Goal: Task Accomplishment & Management: Manage account settings

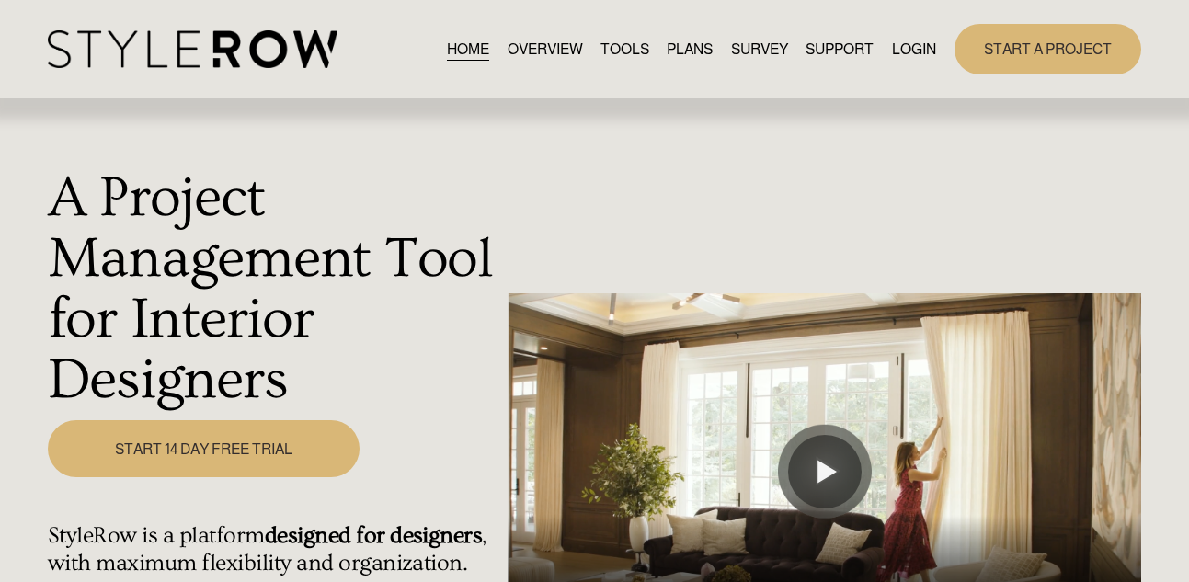
click at [912, 51] on link "LOGIN" at bounding box center [914, 49] width 44 height 25
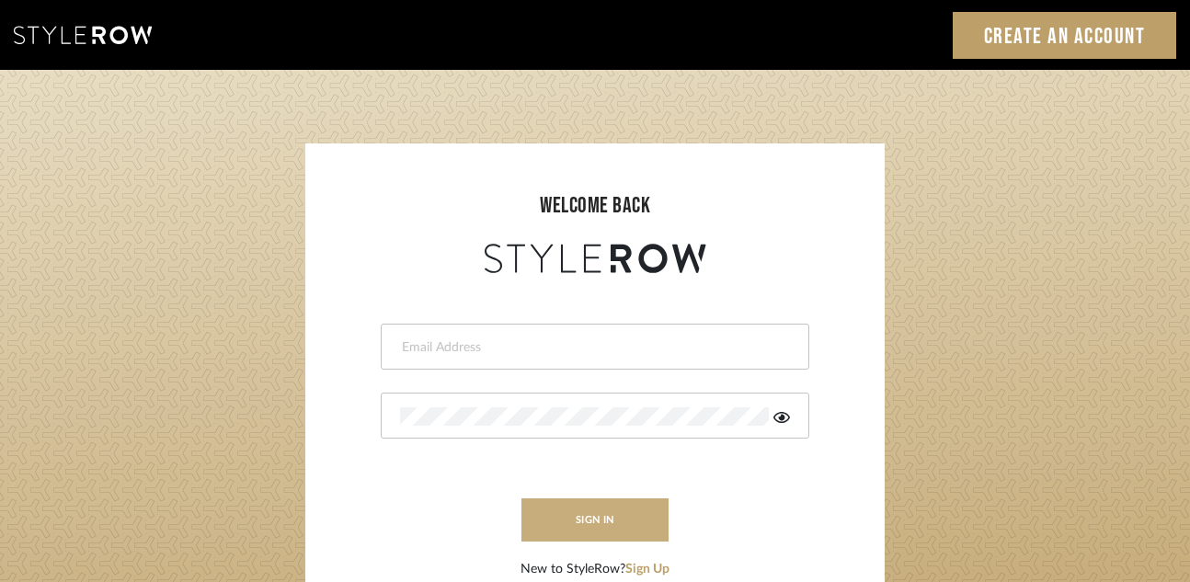
type input "[PERSON_NAME][EMAIL_ADDRESS][DOMAIN_NAME]"
click at [610, 529] on button "sign in" at bounding box center [594, 519] width 147 height 43
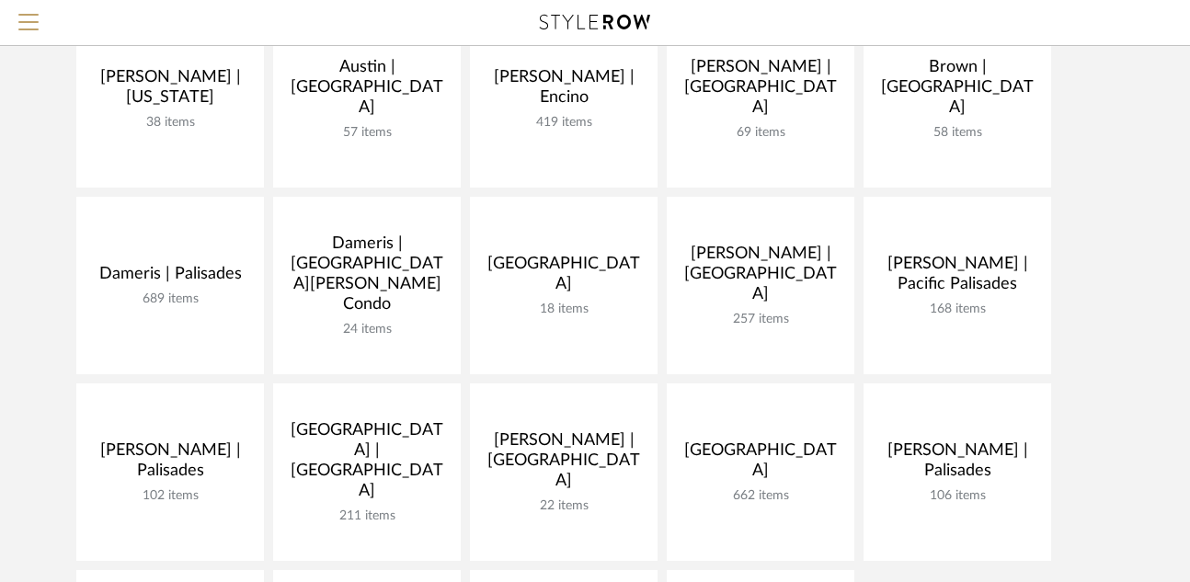
scroll to position [392, 0]
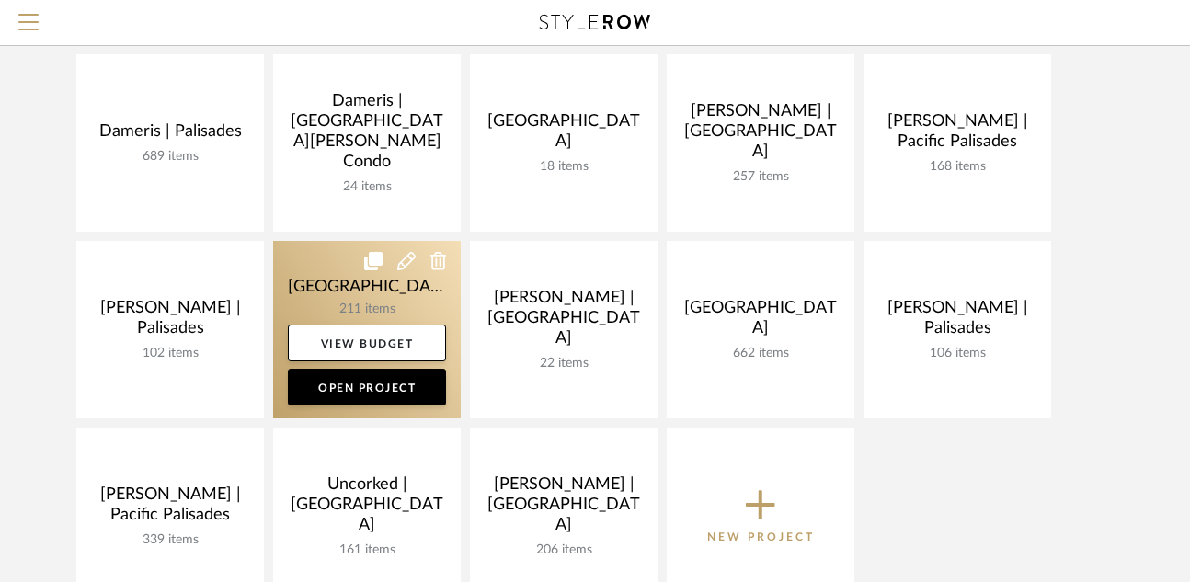
click at [308, 293] on link at bounding box center [367, 329] width 188 height 177
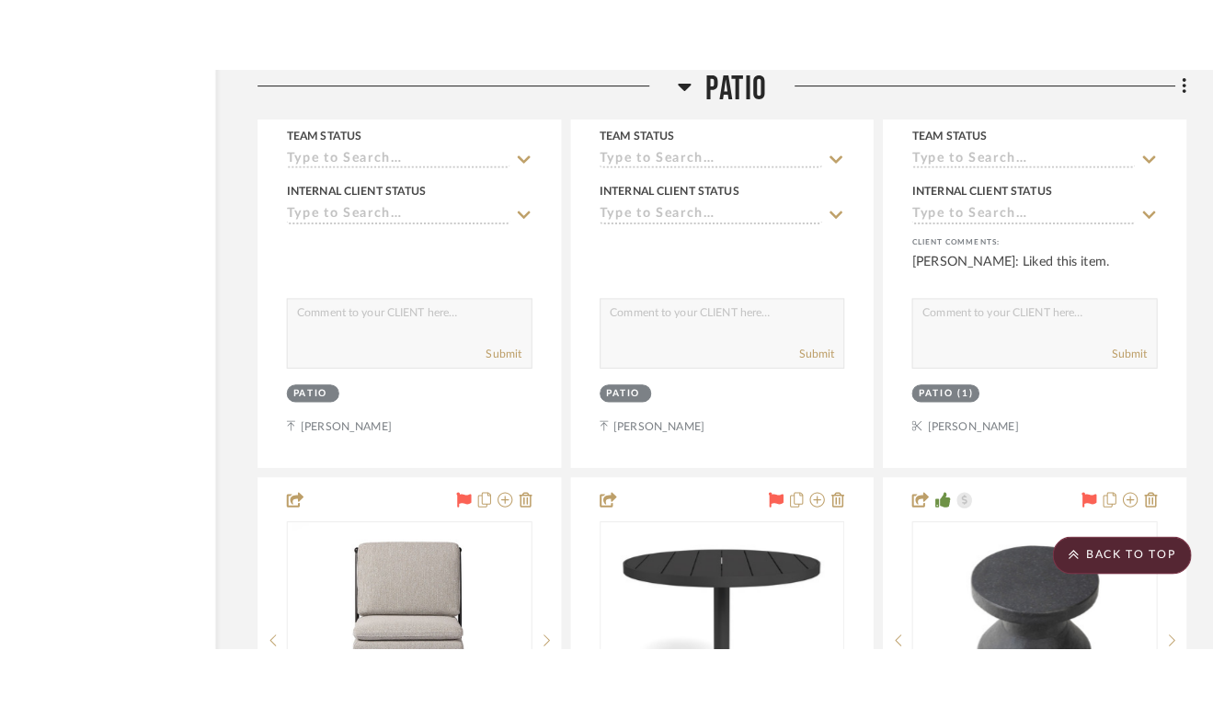
scroll to position [22923, 111]
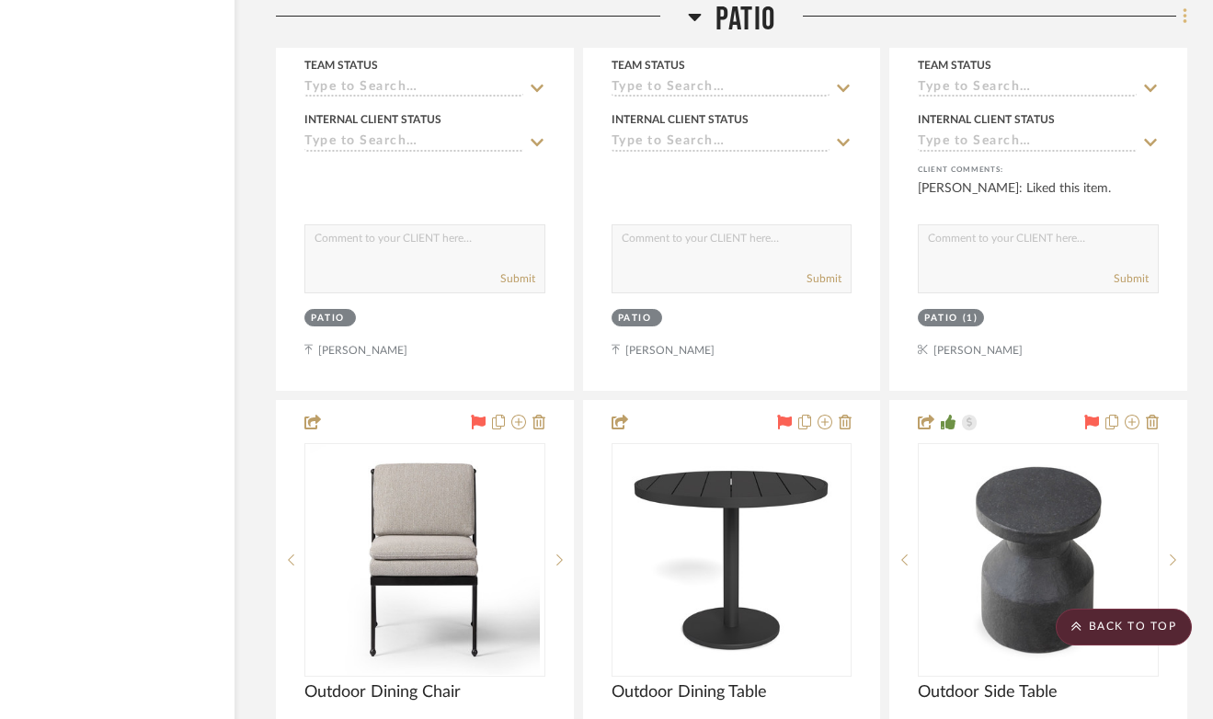
click at [1185, 18] on icon at bounding box center [1184, 16] width 4 height 16
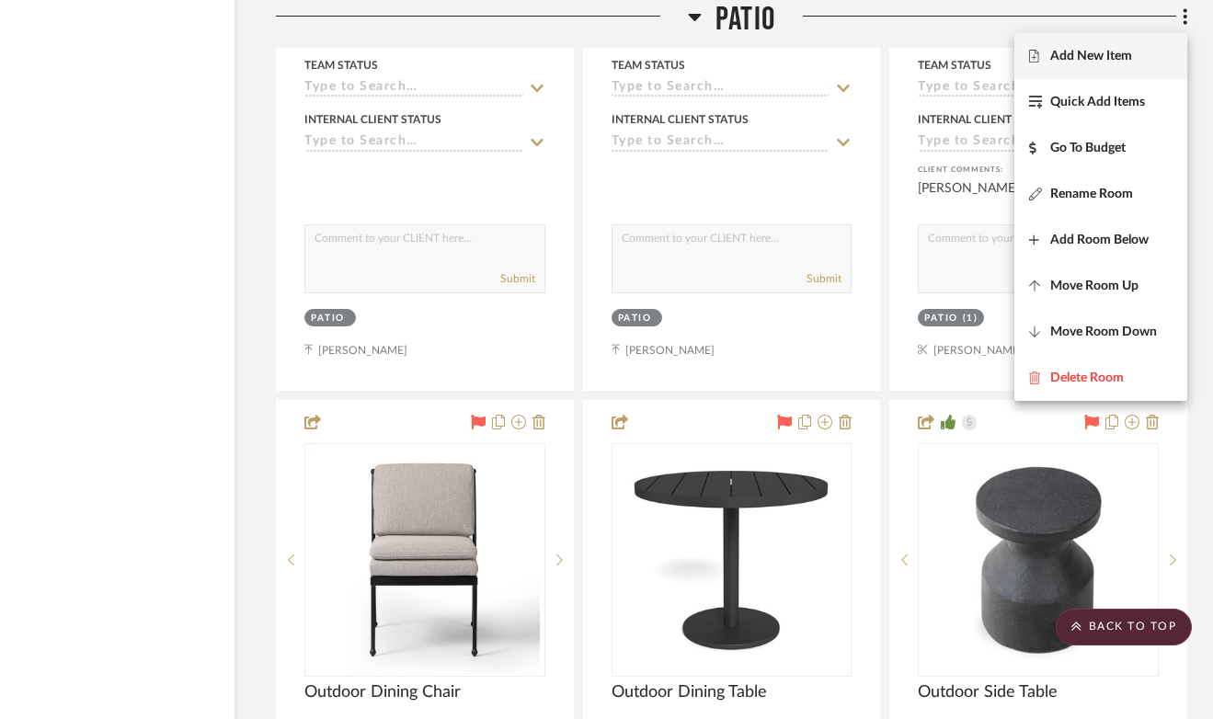
click at [1121, 62] on span "Add New Item" at bounding box center [1091, 57] width 82 height 16
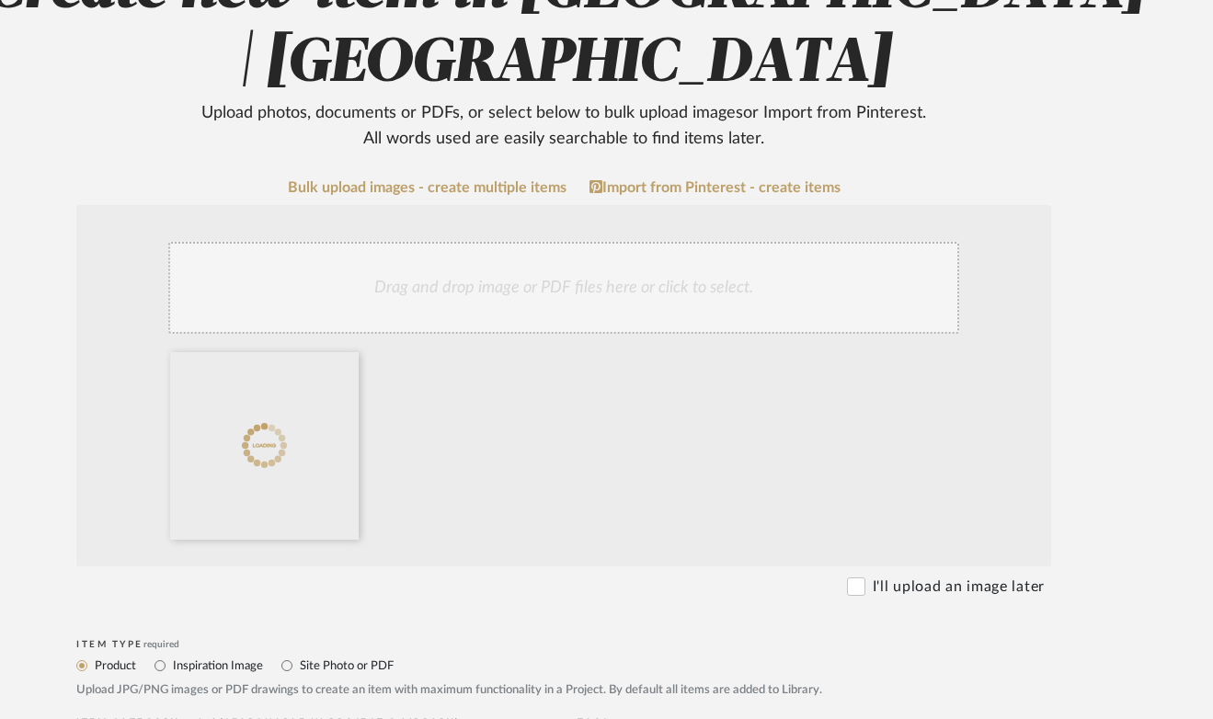
scroll to position [372, 98]
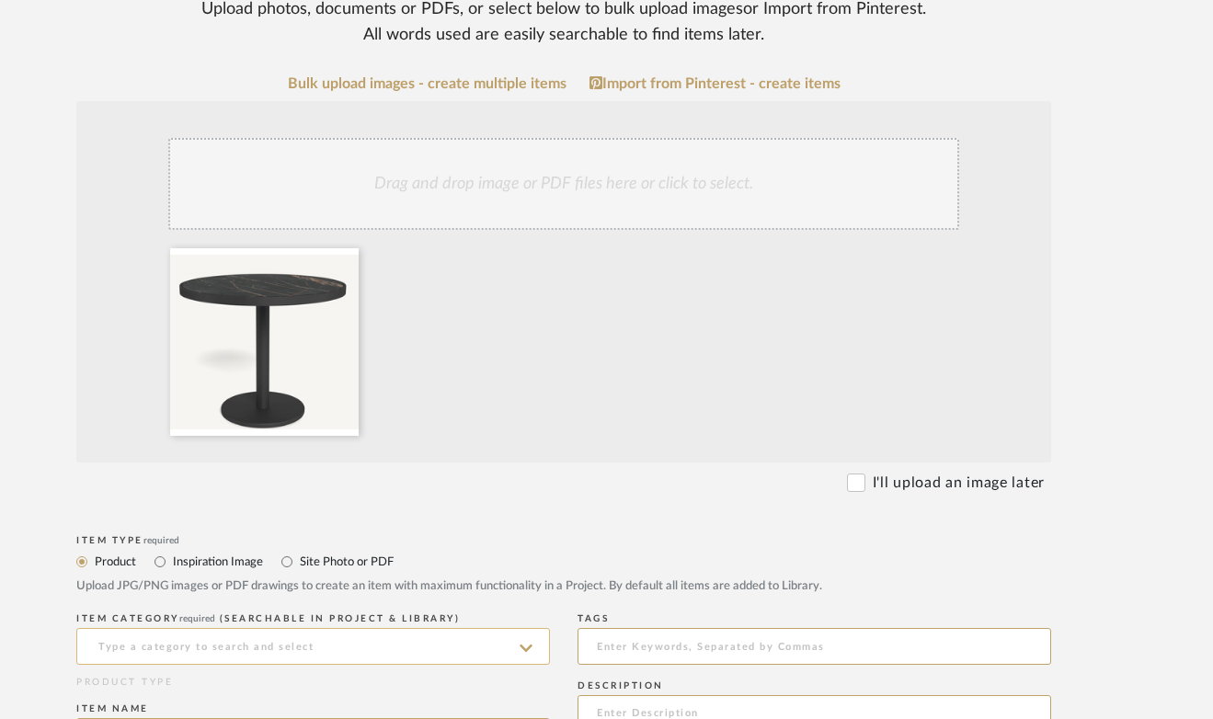
click at [277, 581] on input at bounding box center [312, 646] width 473 height 37
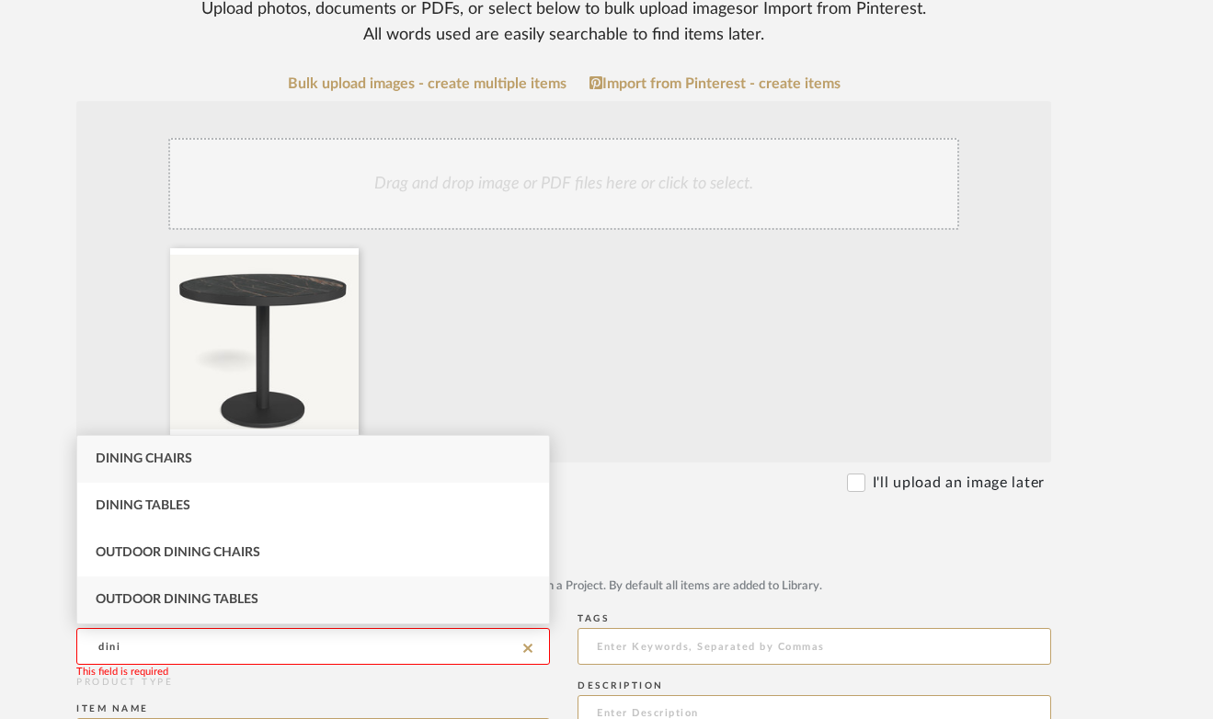
click at [199, 581] on span "Outdoor Dining Tables" at bounding box center [177, 599] width 163 height 13
type input "Outdoor Dining Tables"
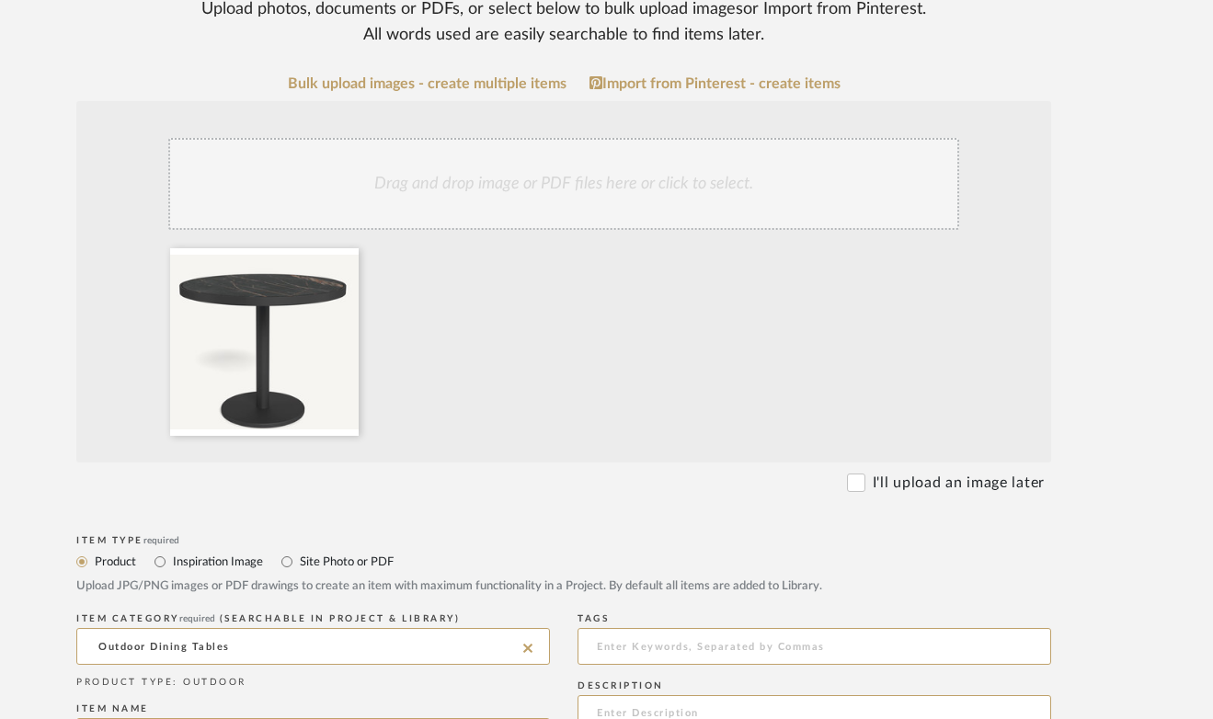
scroll to position [690, 98]
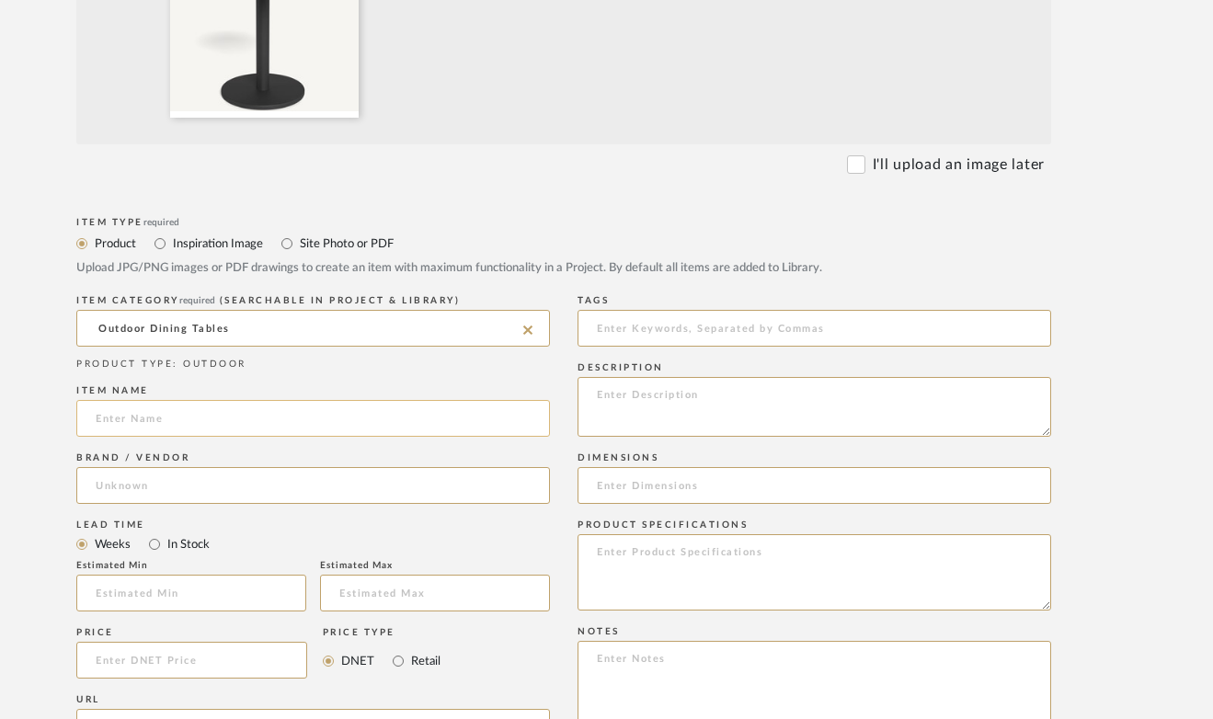
click at [170, 424] on input at bounding box center [312, 418] width 473 height 37
type input "Outdoor Dining Table"
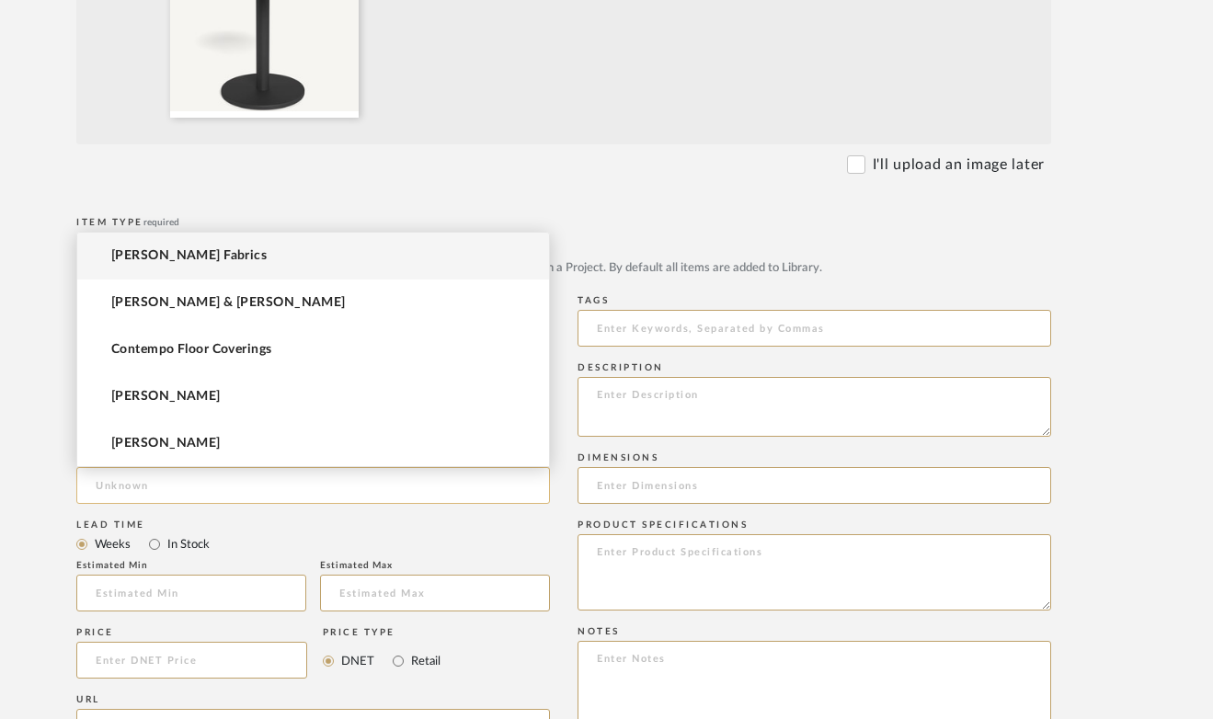
click at [144, 495] on input at bounding box center [312, 485] width 473 height 37
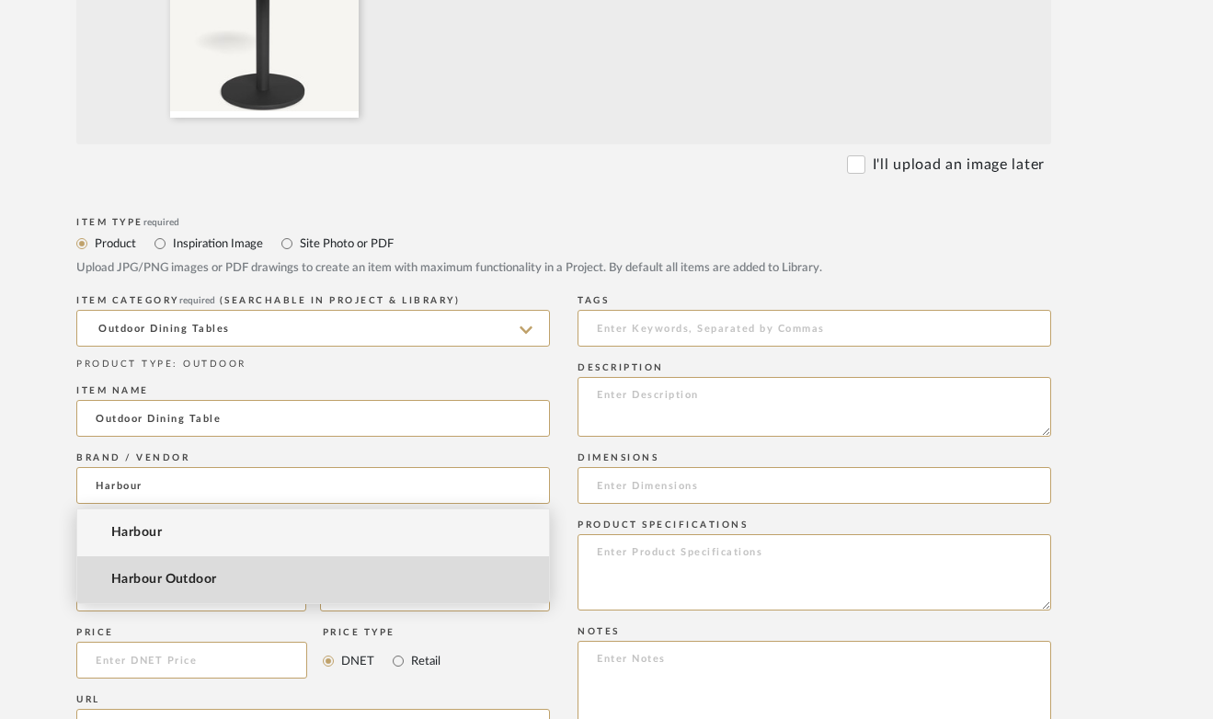
click at [165, 576] on span "Harbour Outdoor" at bounding box center [164, 580] width 106 height 16
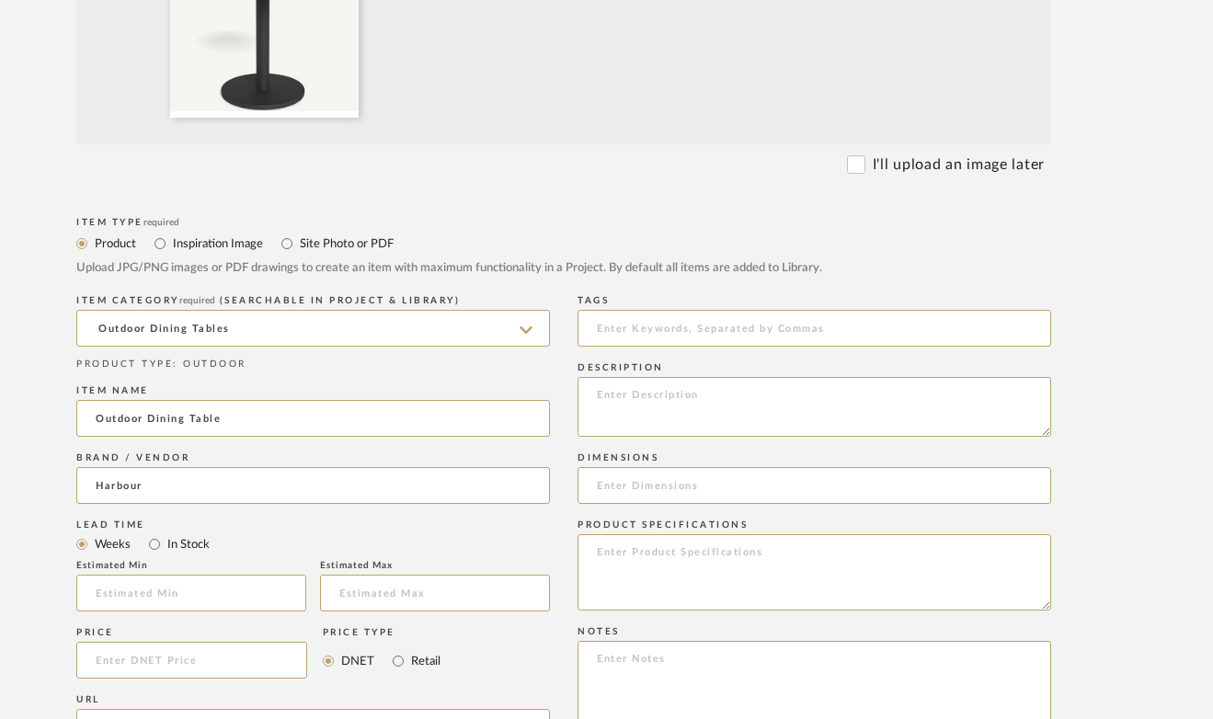
type input "Harbour Outdoor"
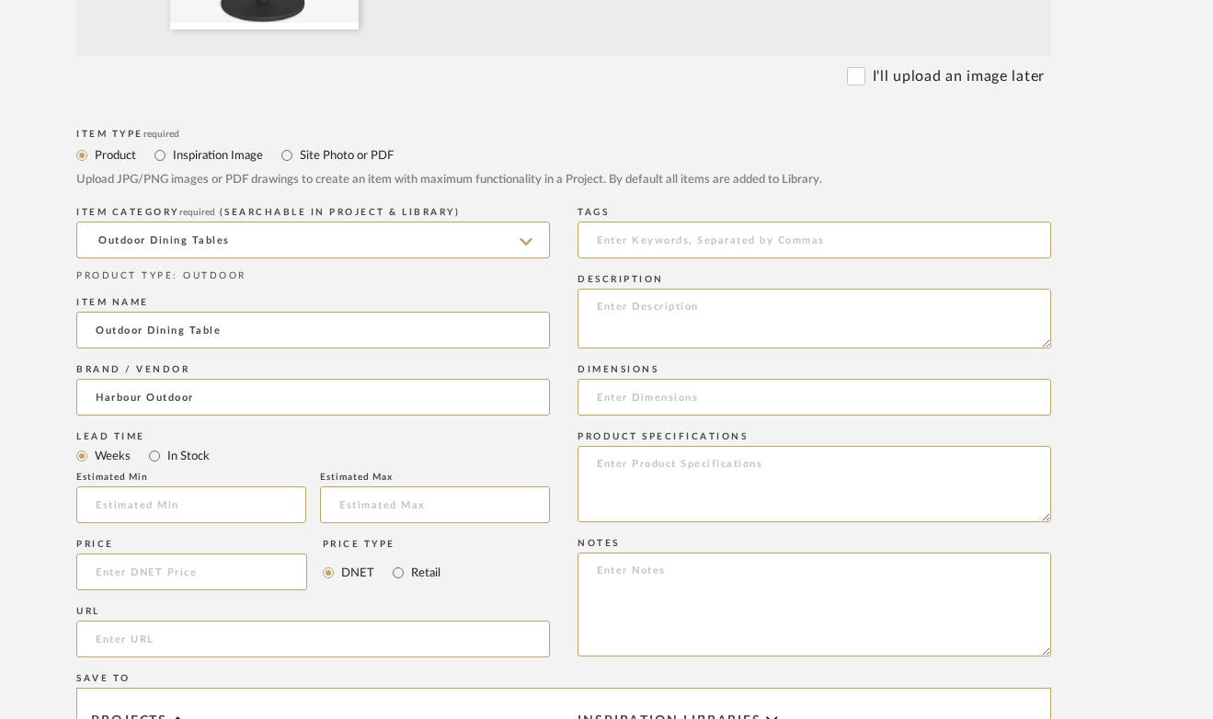
scroll to position [792, 98]
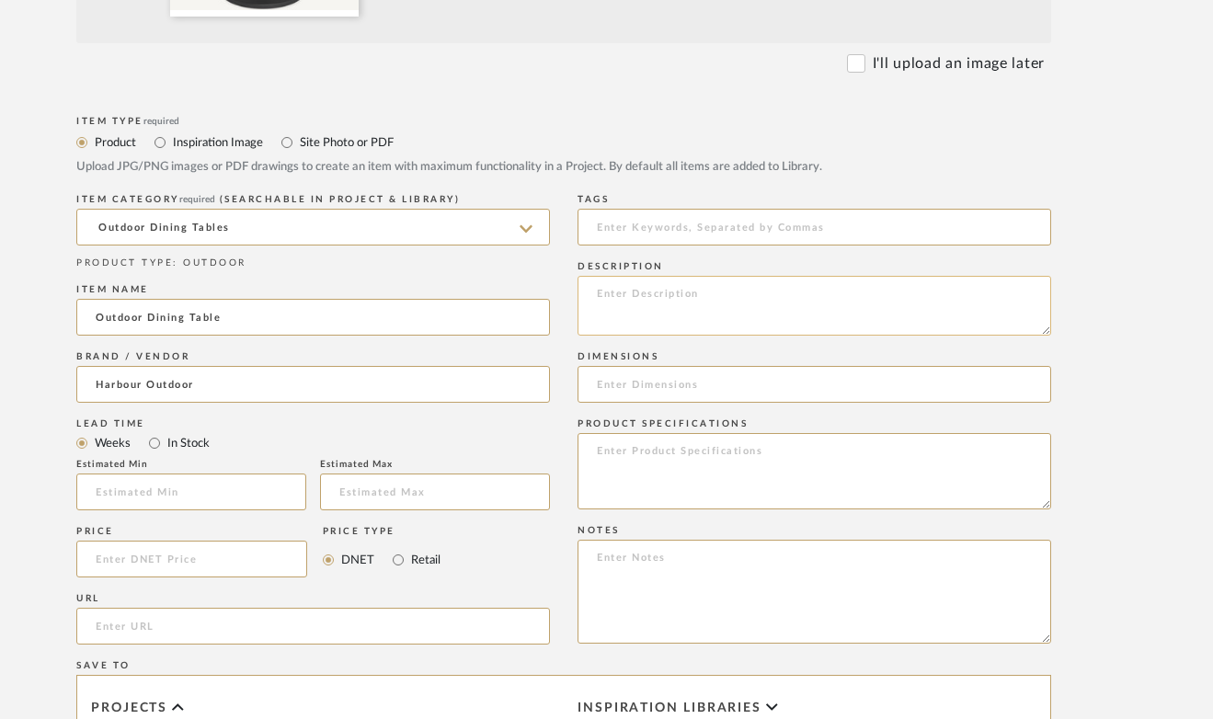
click at [633, 285] on textarea at bounding box center [813, 306] width 473 height 60
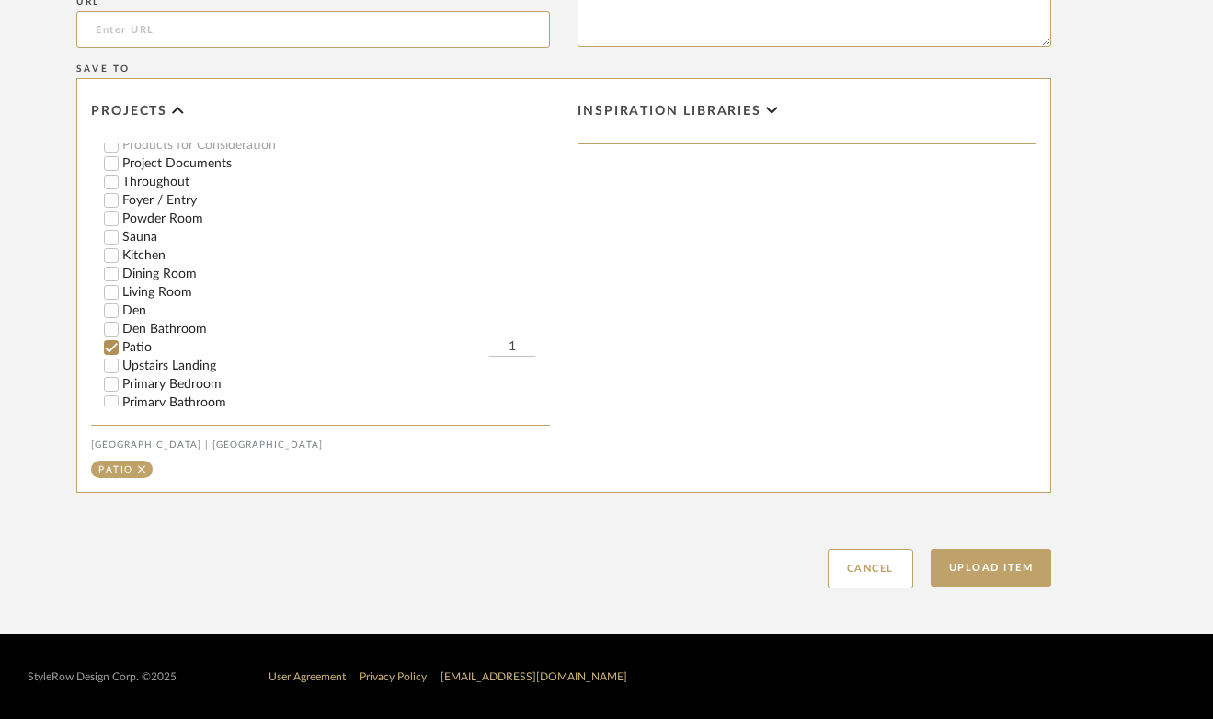
scroll to position [605, 0]
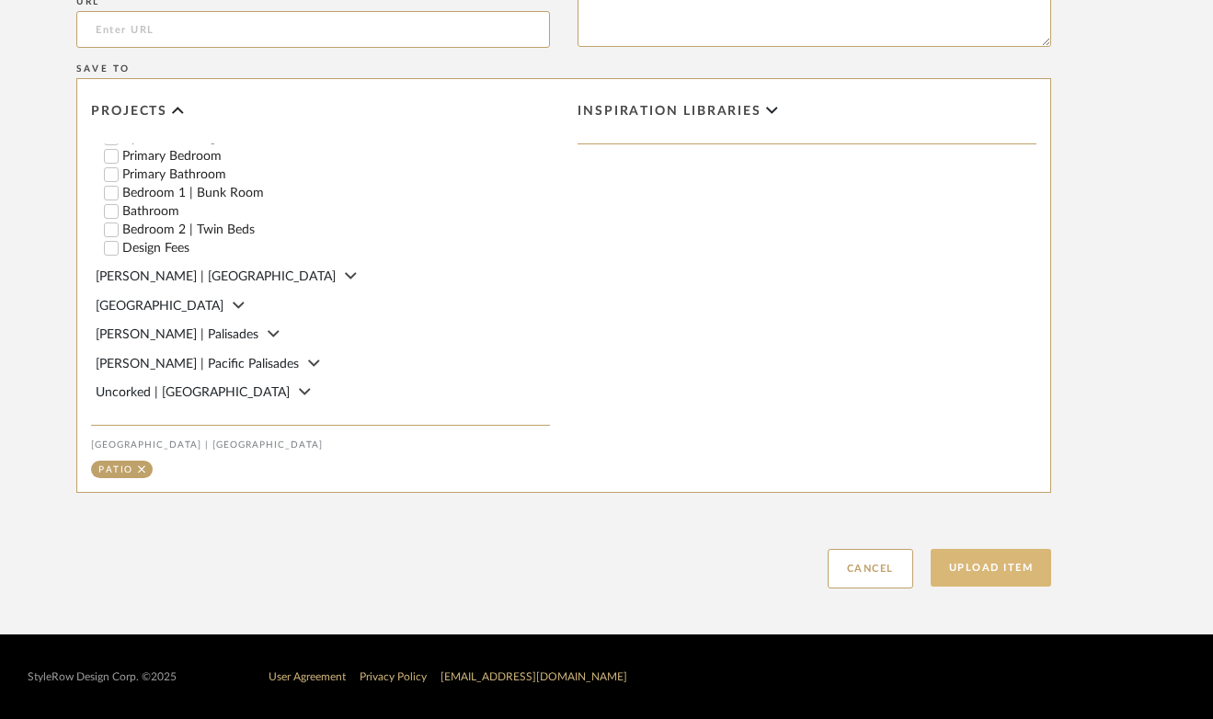
type textarea "36" outdoor dining table porcelain stone top"
click at [1030, 567] on button "Upload Item" at bounding box center [990, 568] width 121 height 38
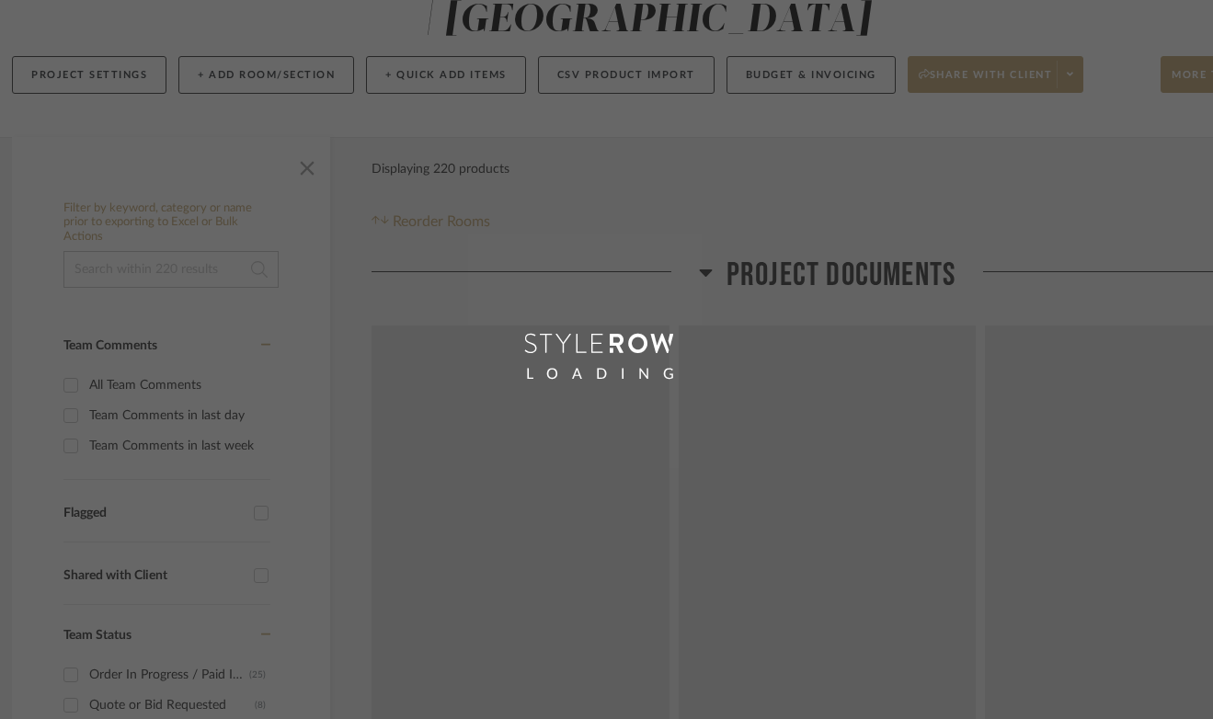
scroll to position [3, 0]
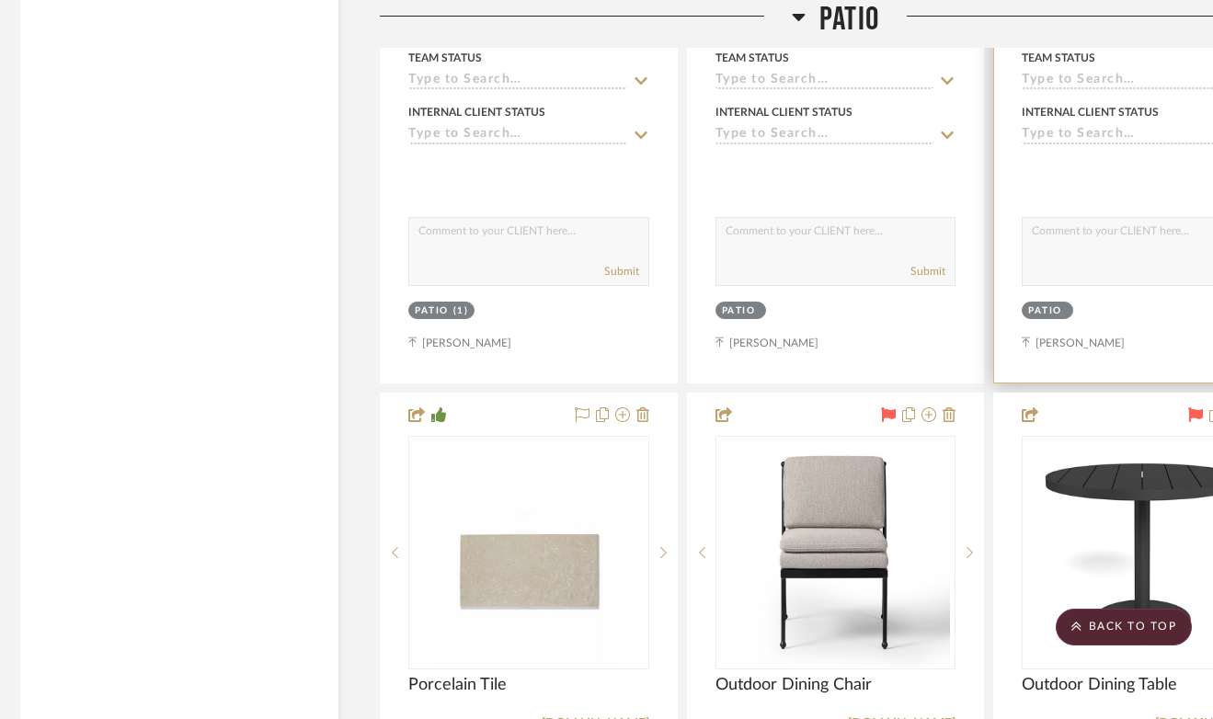
scroll to position [22852, 7]
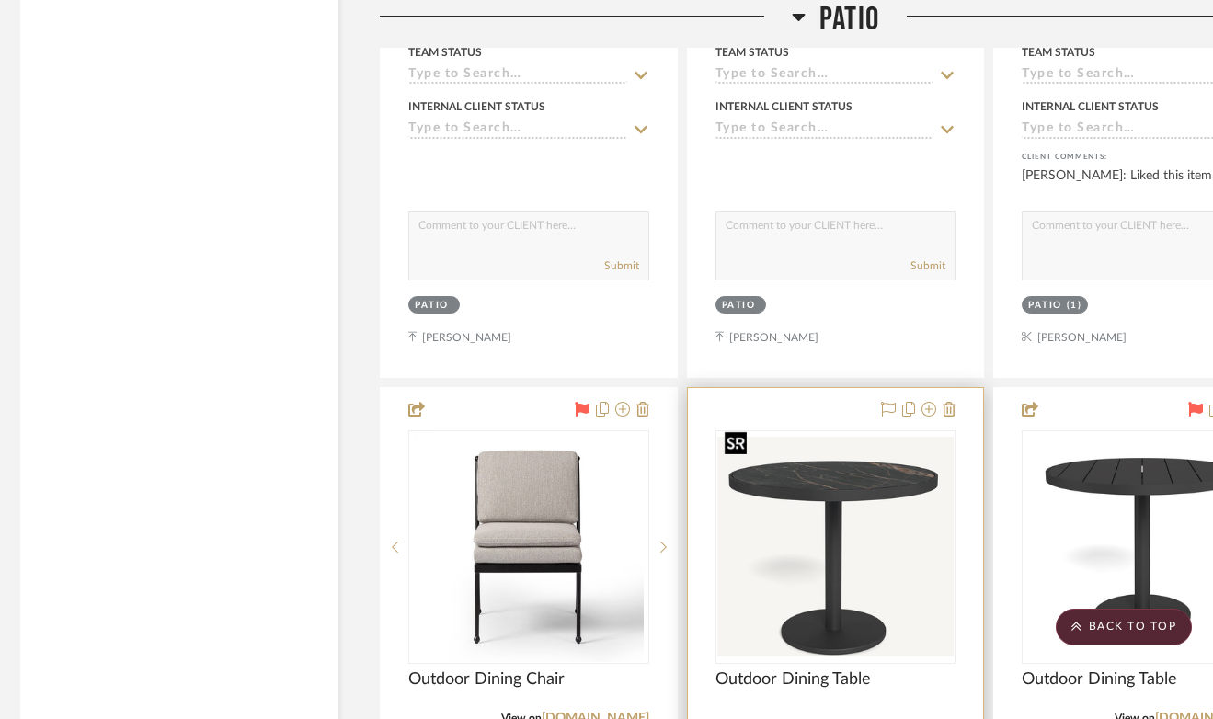
click at [808, 507] on img "0" at bounding box center [835, 547] width 237 height 220
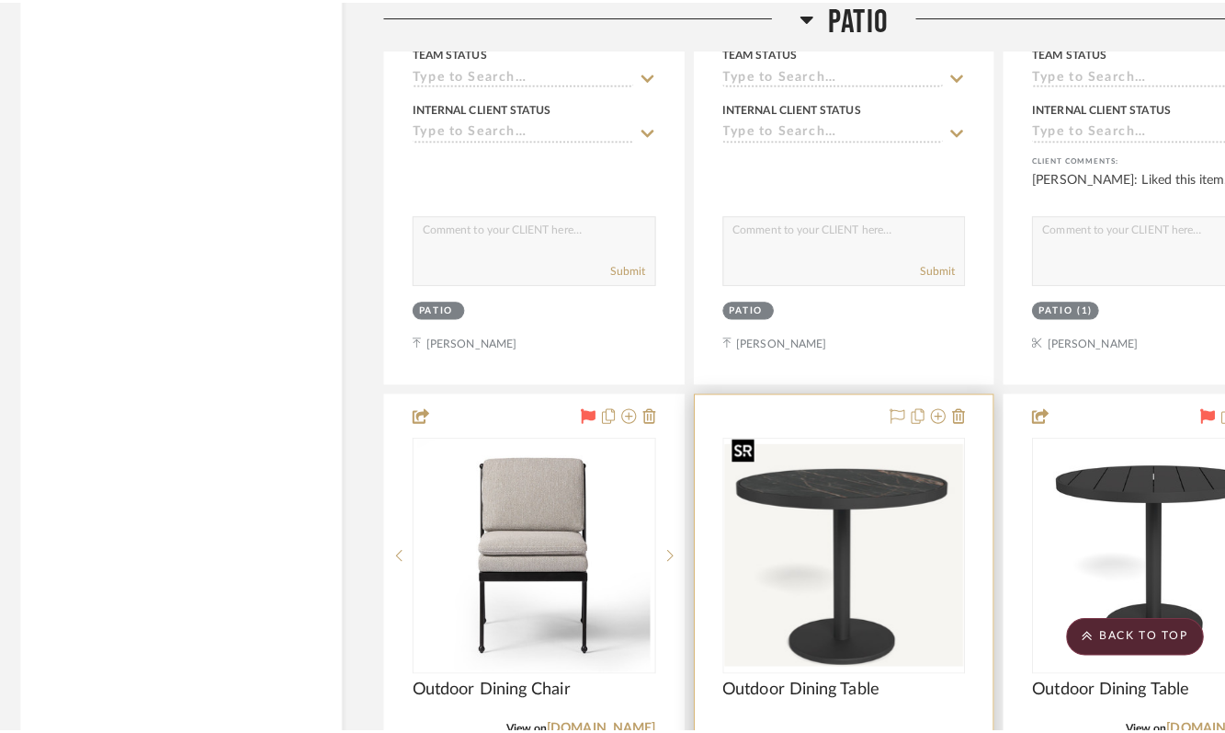
scroll to position [0, 0]
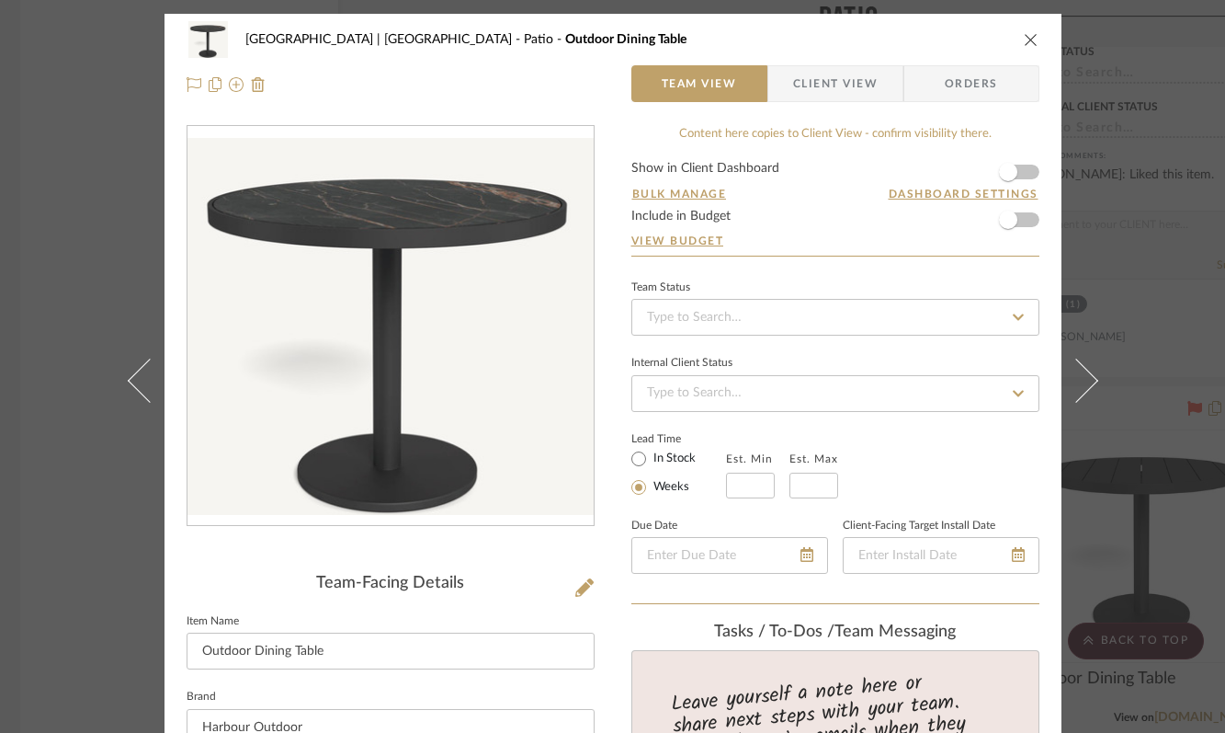
click at [851, 86] on span "Client View" at bounding box center [835, 83] width 85 height 37
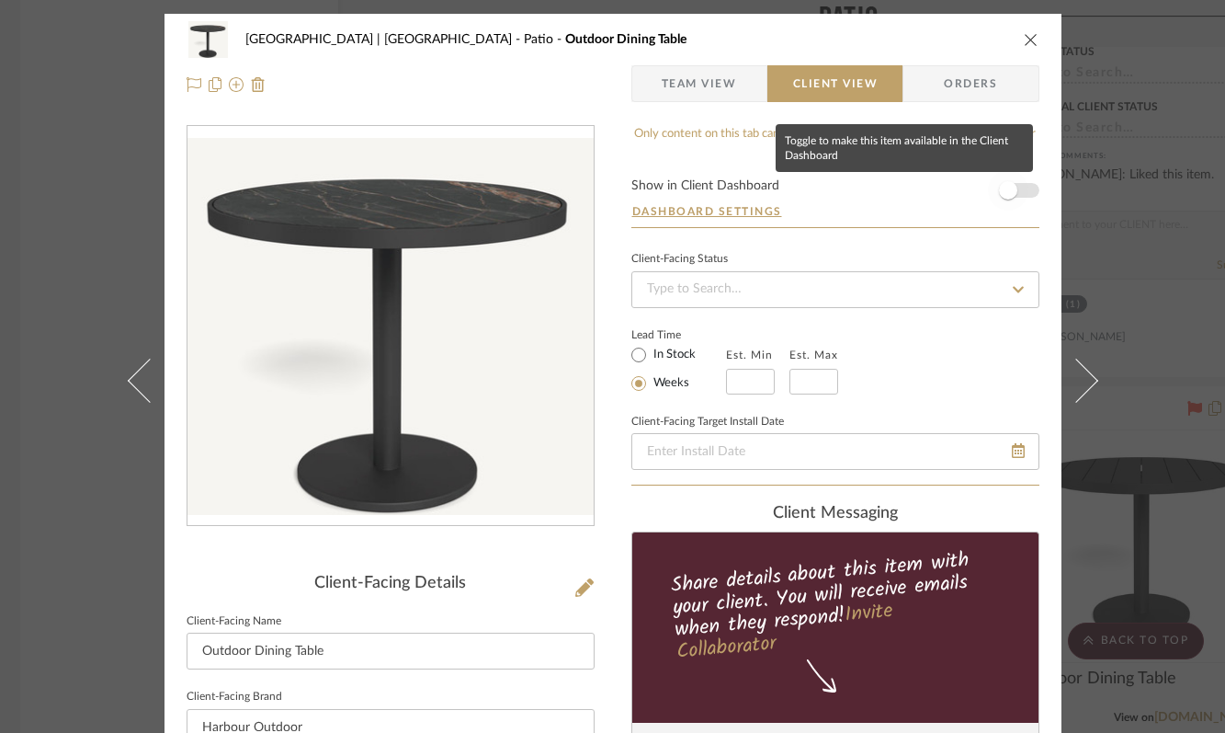
click at [999, 187] on span "button" at bounding box center [1008, 190] width 18 height 18
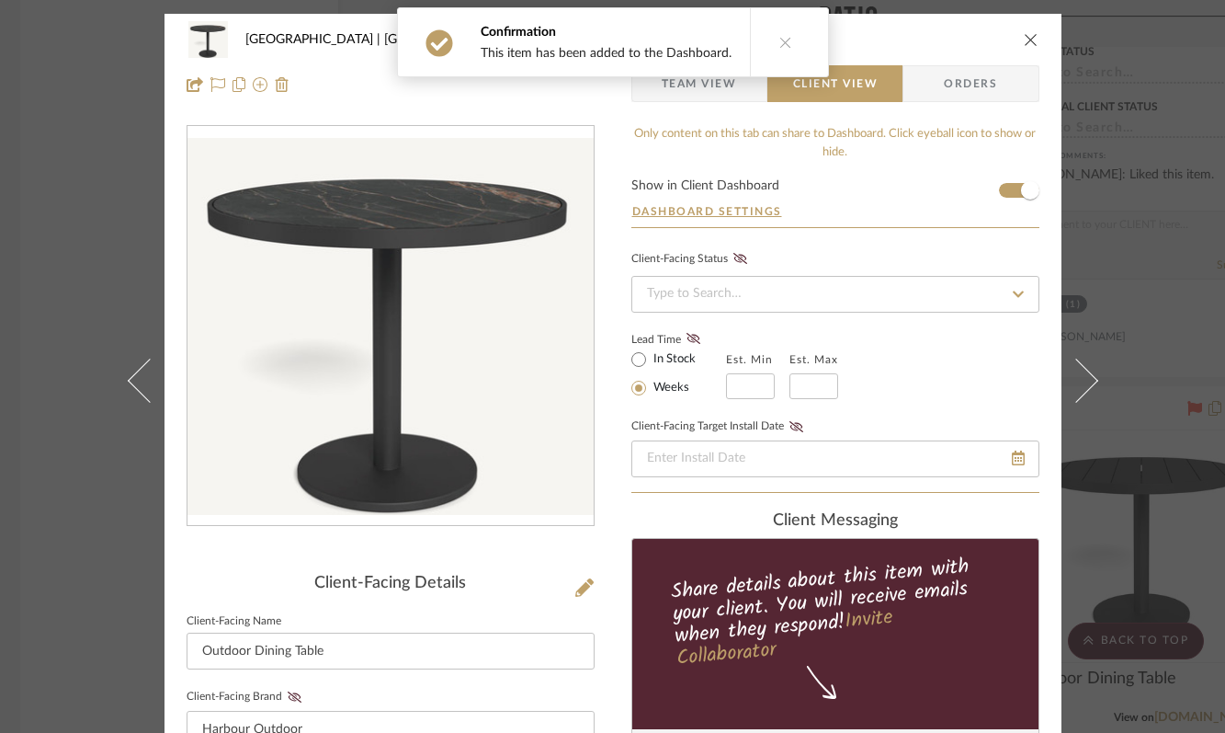
click at [1024, 32] on icon "close" at bounding box center [1031, 39] width 15 height 15
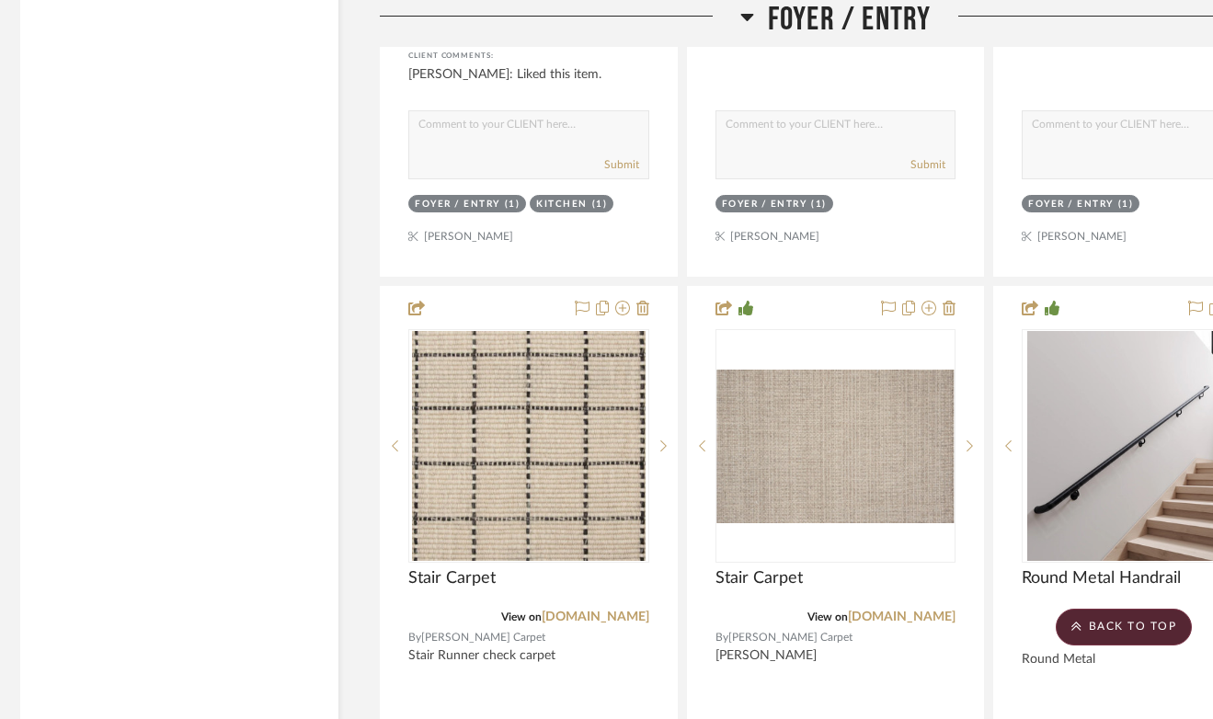
scroll to position [6455, 7]
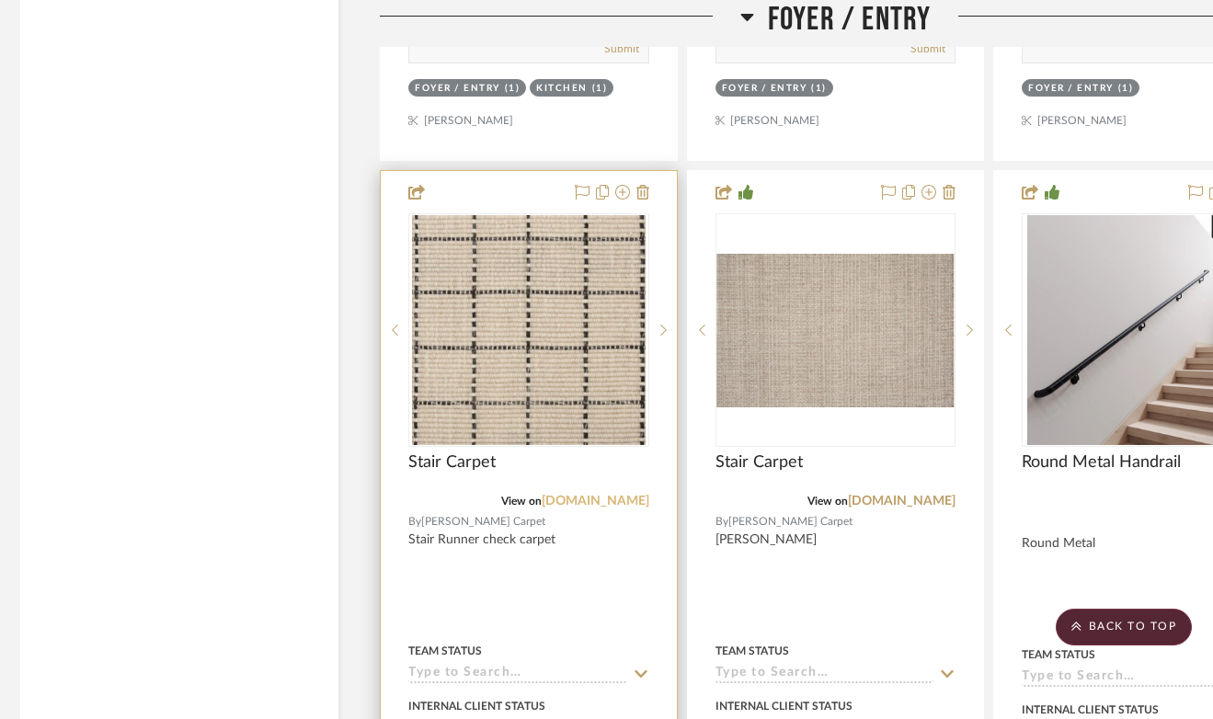
click at [575, 495] on link "stantoncarpet.com" at bounding box center [595, 501] width 108 height 13
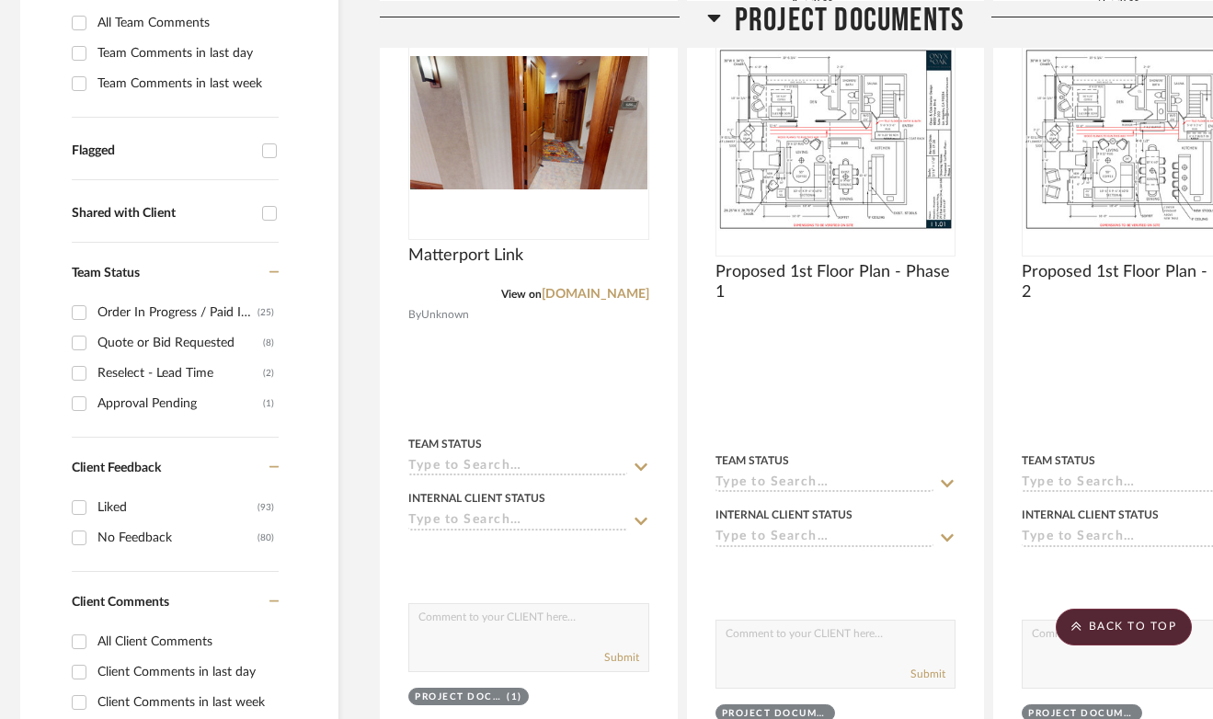
scroll to position [0, 7]
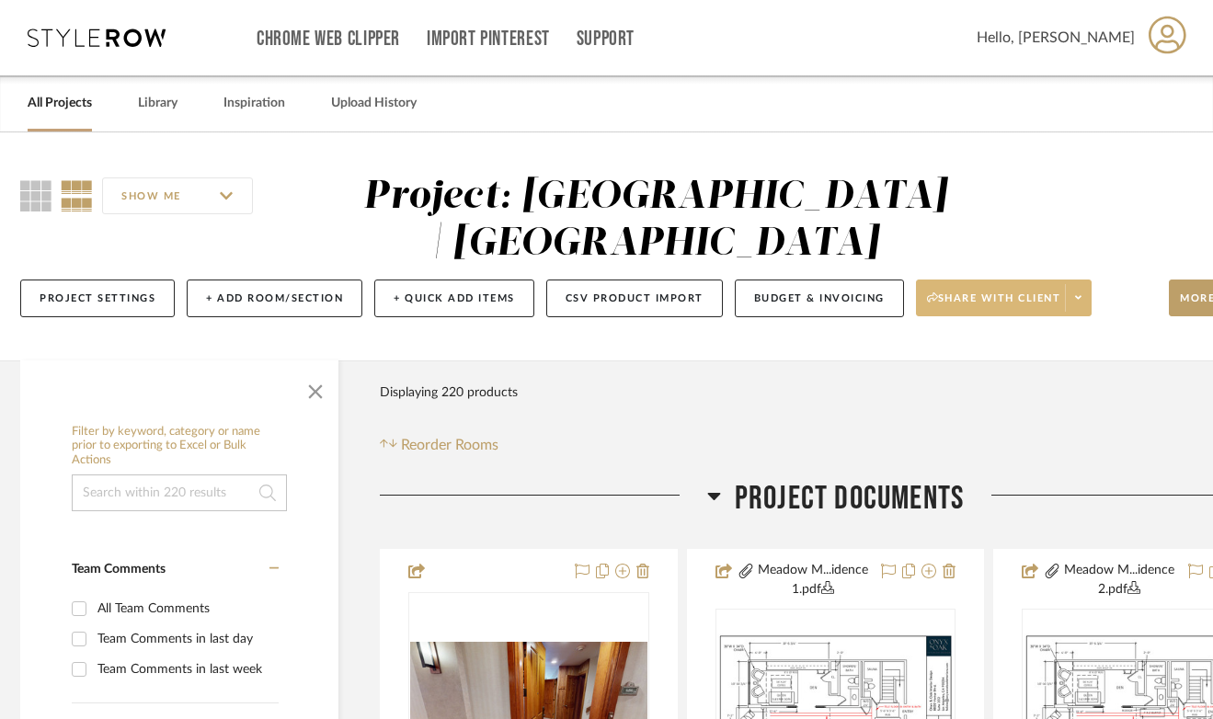
click at [1004, 303] on span "Share with client" at bounding box center [994, 305] width 134 height 28
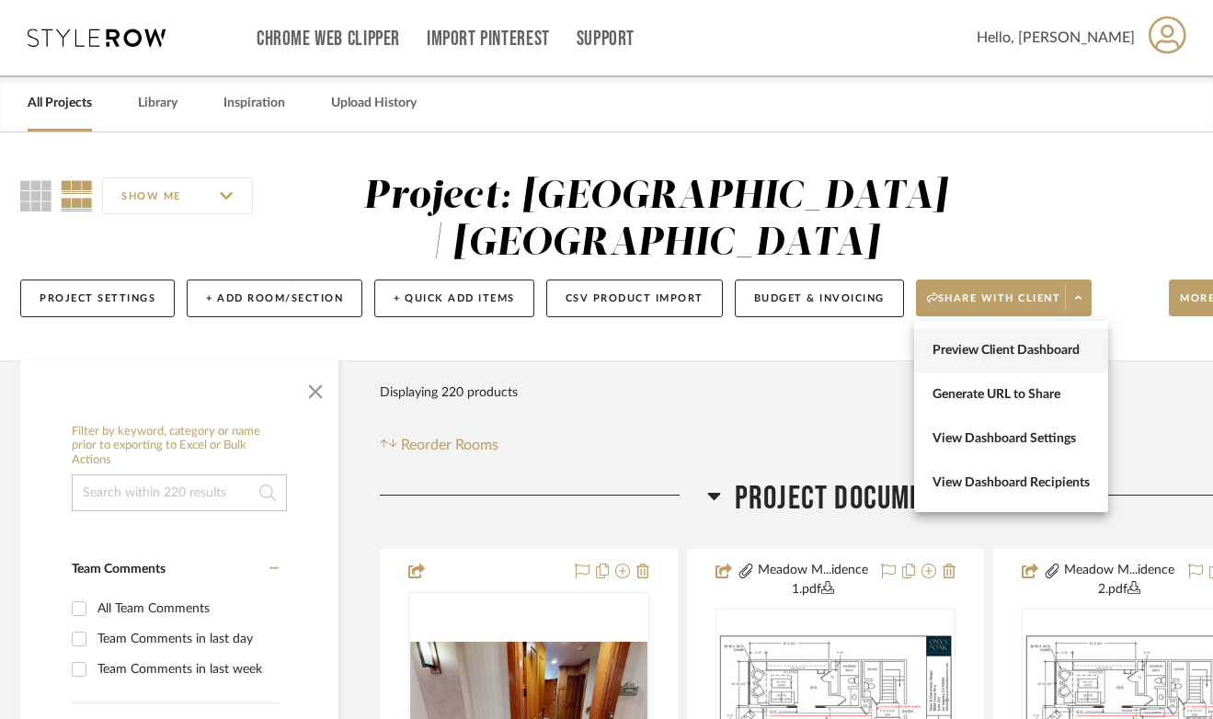
click at [1004, 345] on span "Preview Client Dashboard" at bounding box center [1010, 351] width 157 height 16
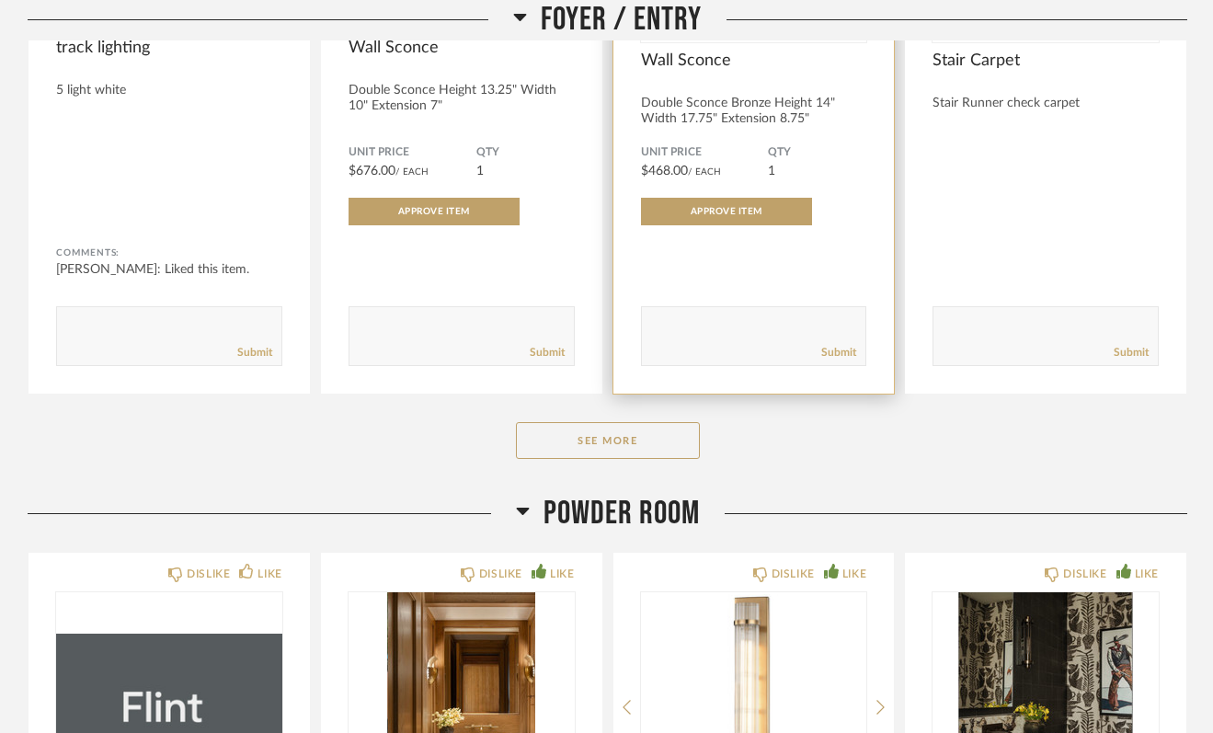
scroll to position [2165, 0]
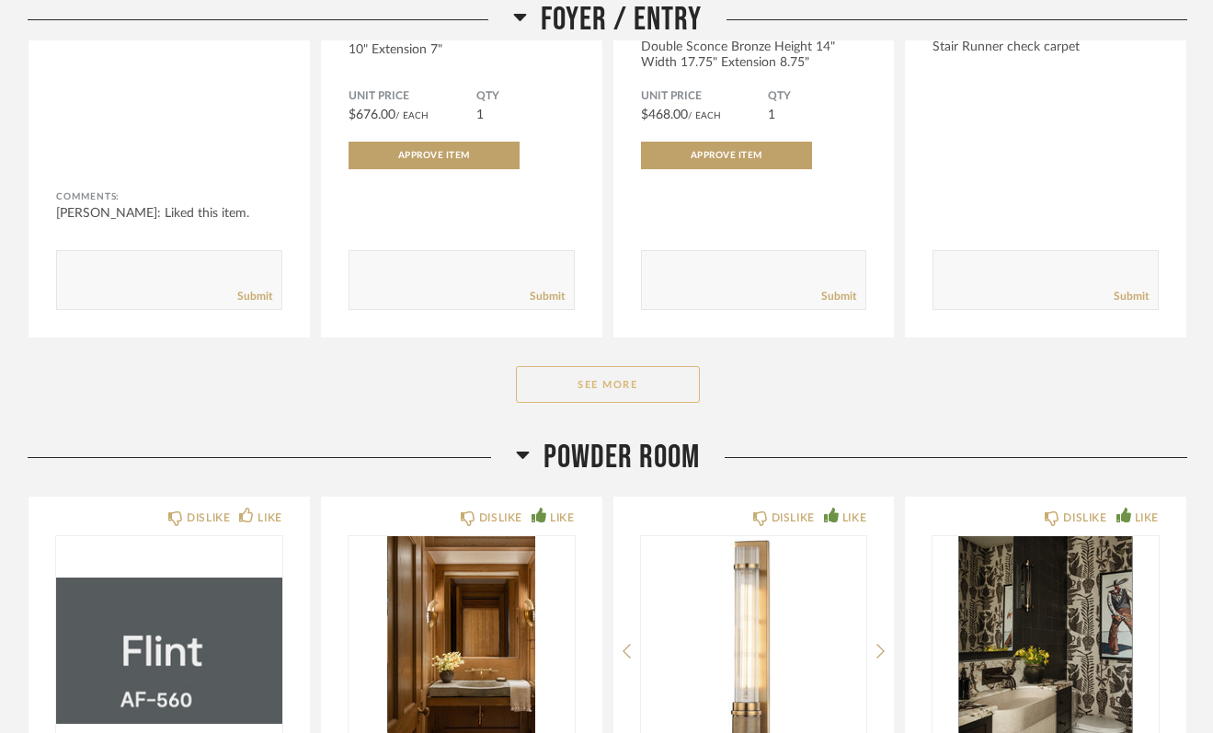
click at [656, 366] on button "See More" at bounding box center [608, 384] width 184 height 37
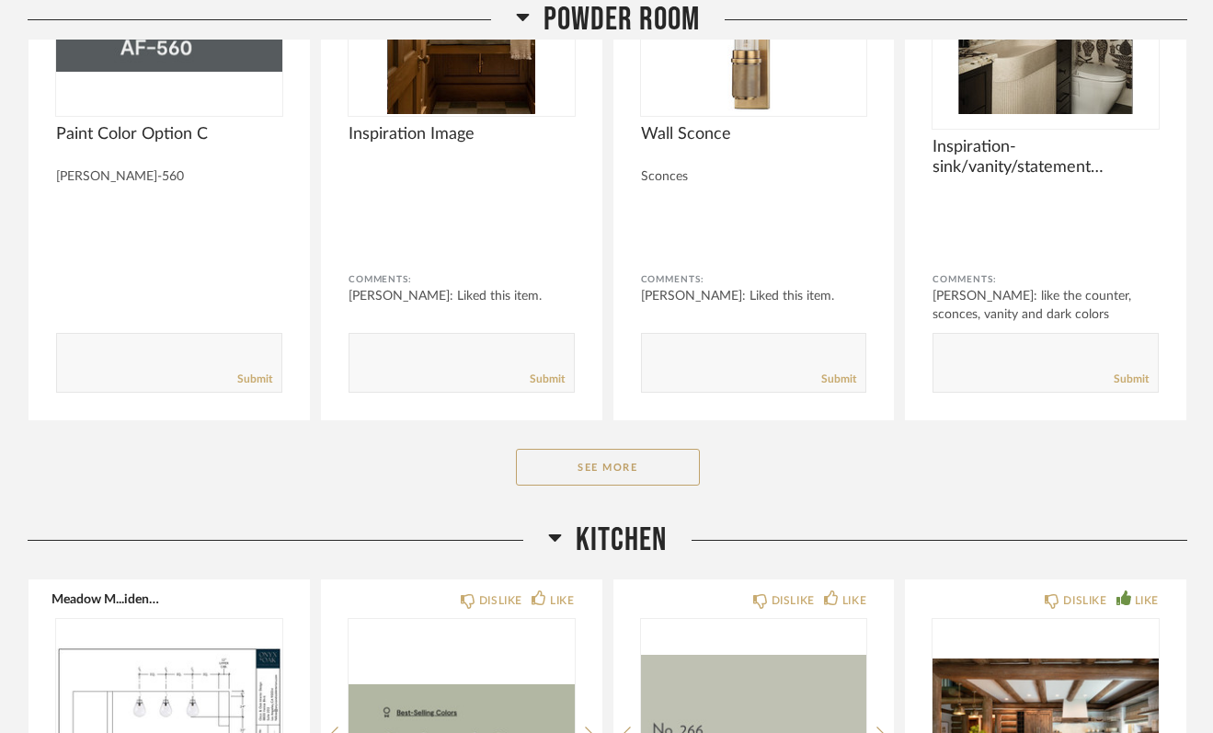
scroll to position [4588, 0]
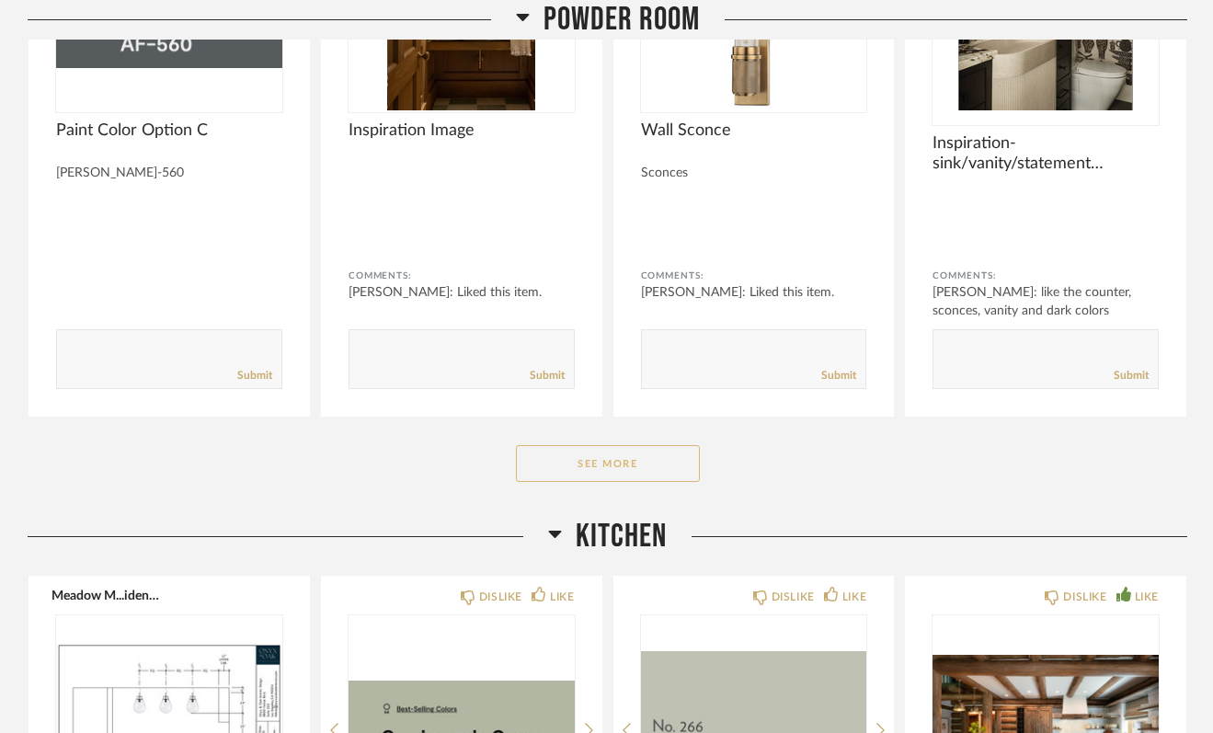
click at [642, 445] on button "See More" at bounding box center [608, 463] width 184 height 37
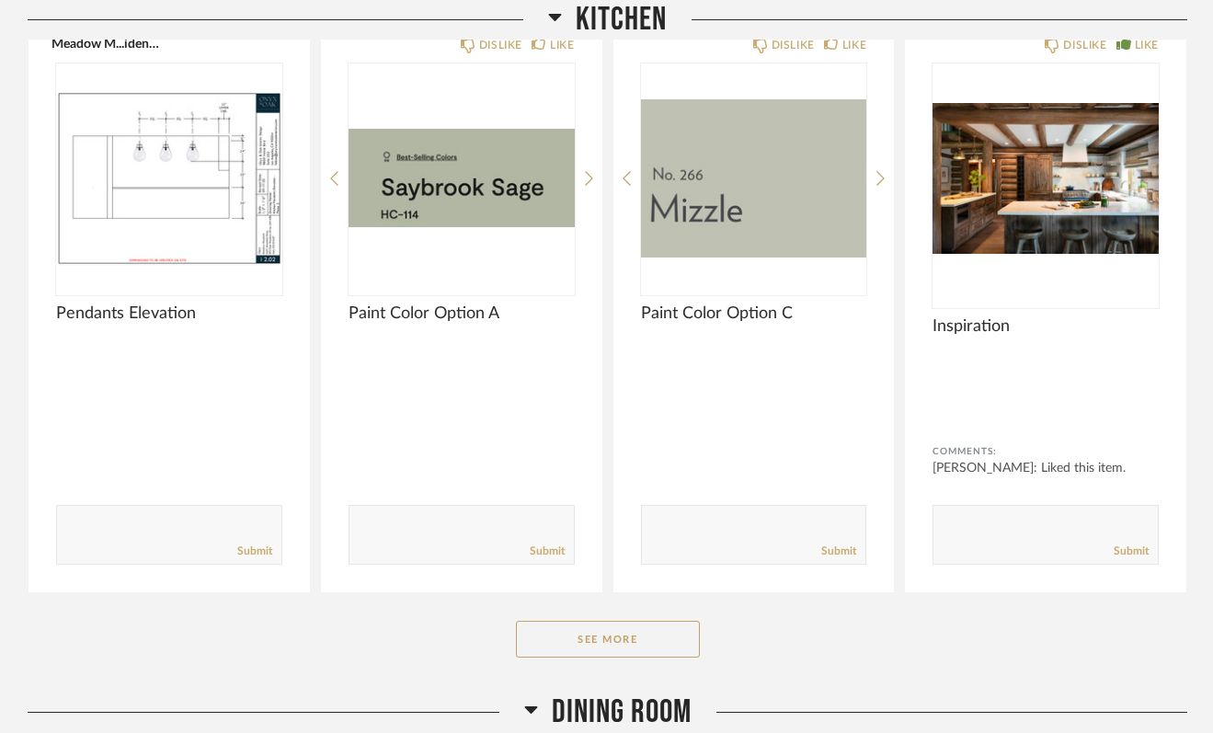
scroll to position [5783, 0]
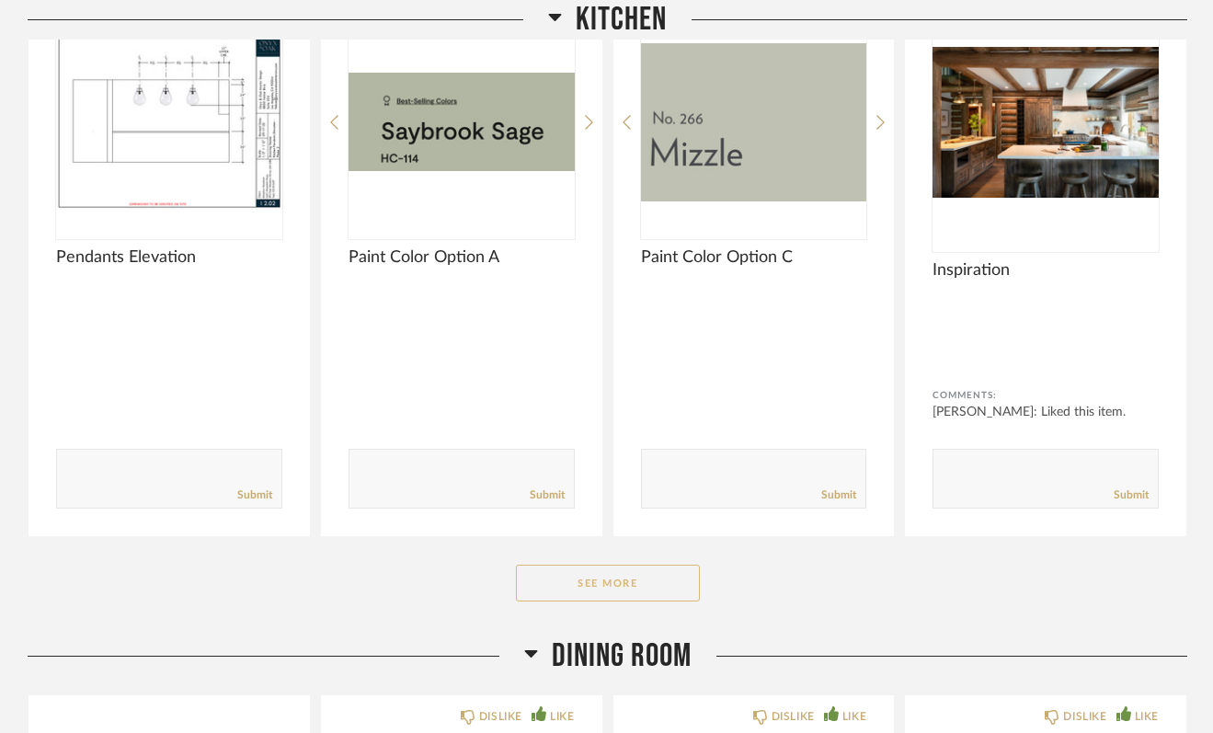
click at [647, 564] on button "See More" at bounding box center [608, 582] width 184 height 37
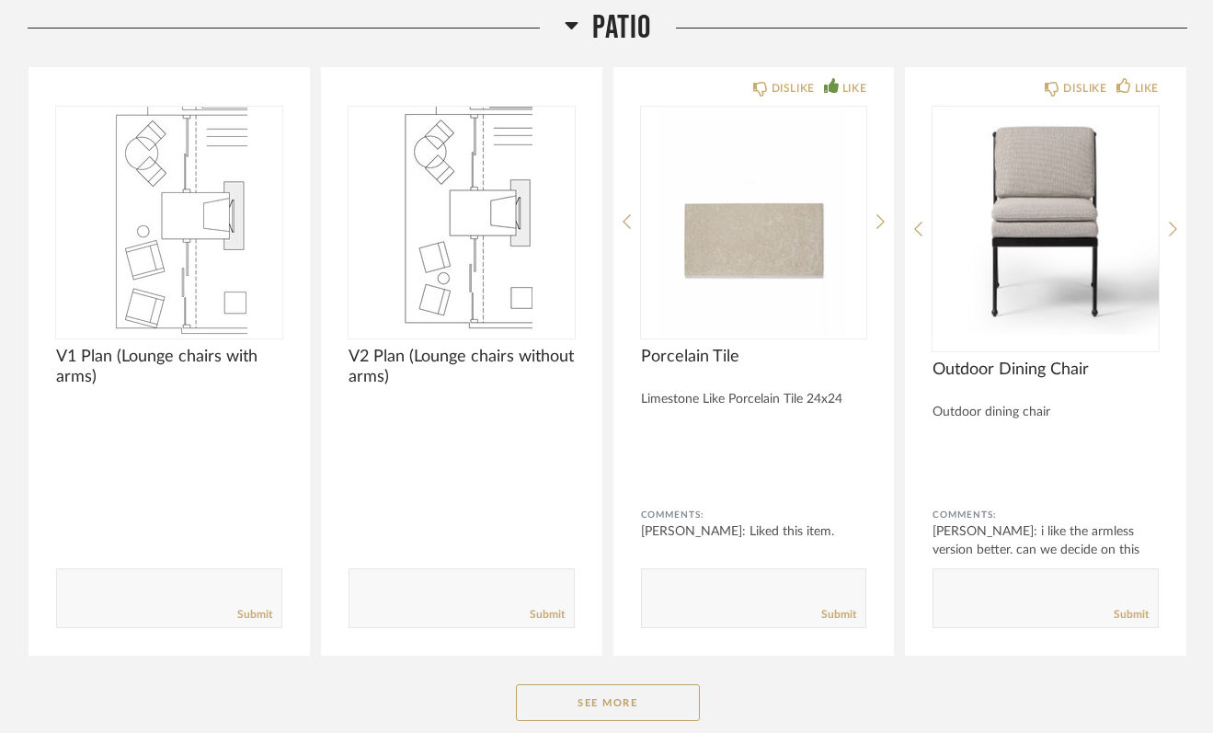
scroll to position [10807, 0]
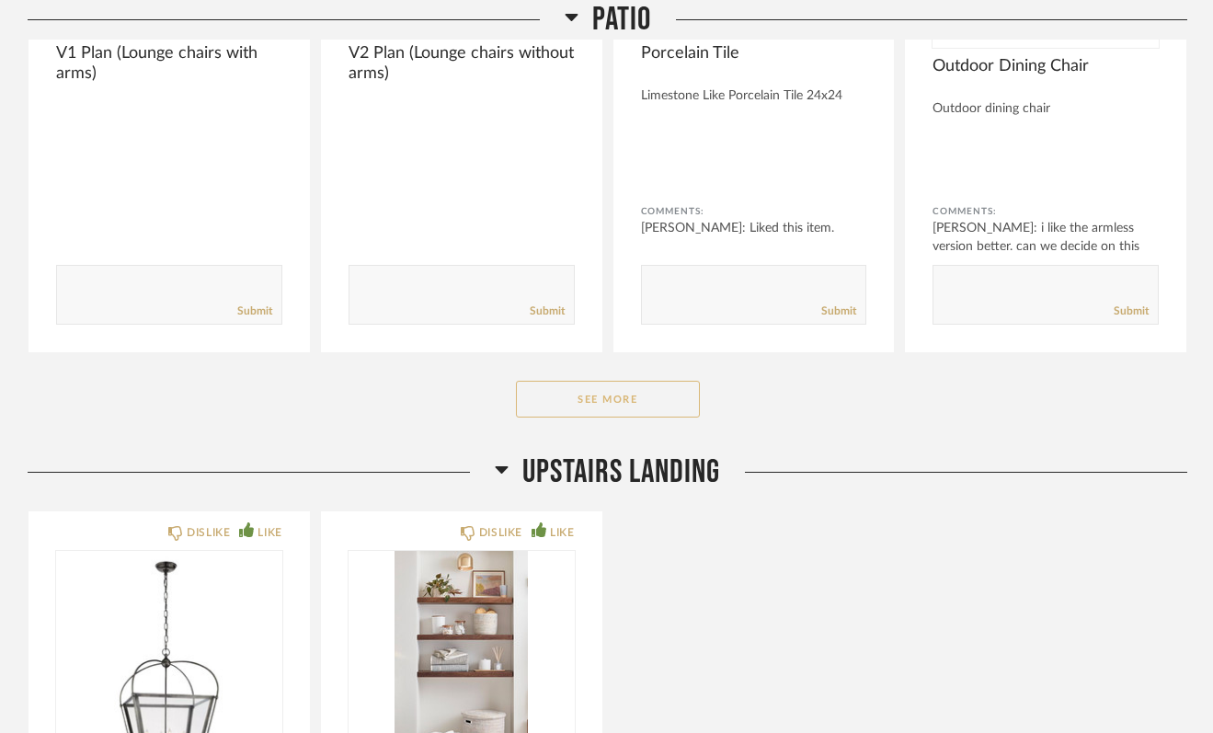
click at [579, 381] on button "See More" at bounding box center [608, 399] width 184 height 37
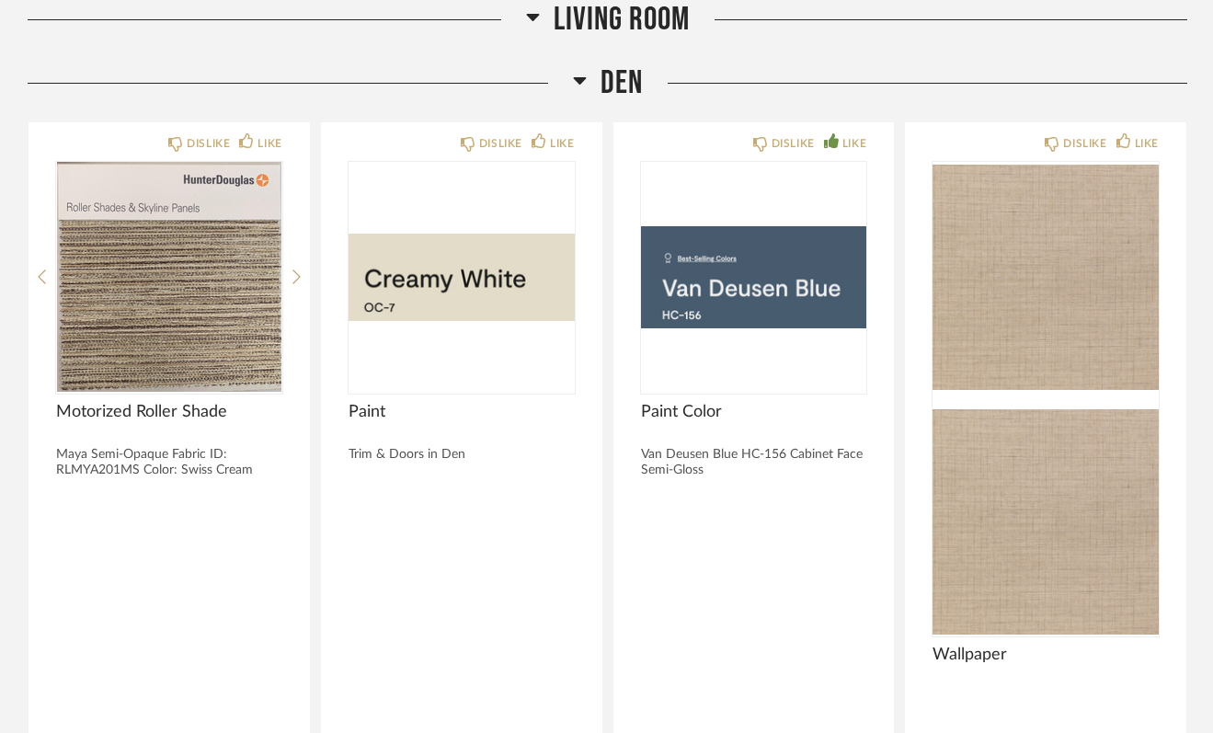
scroll to position [9194, 0]
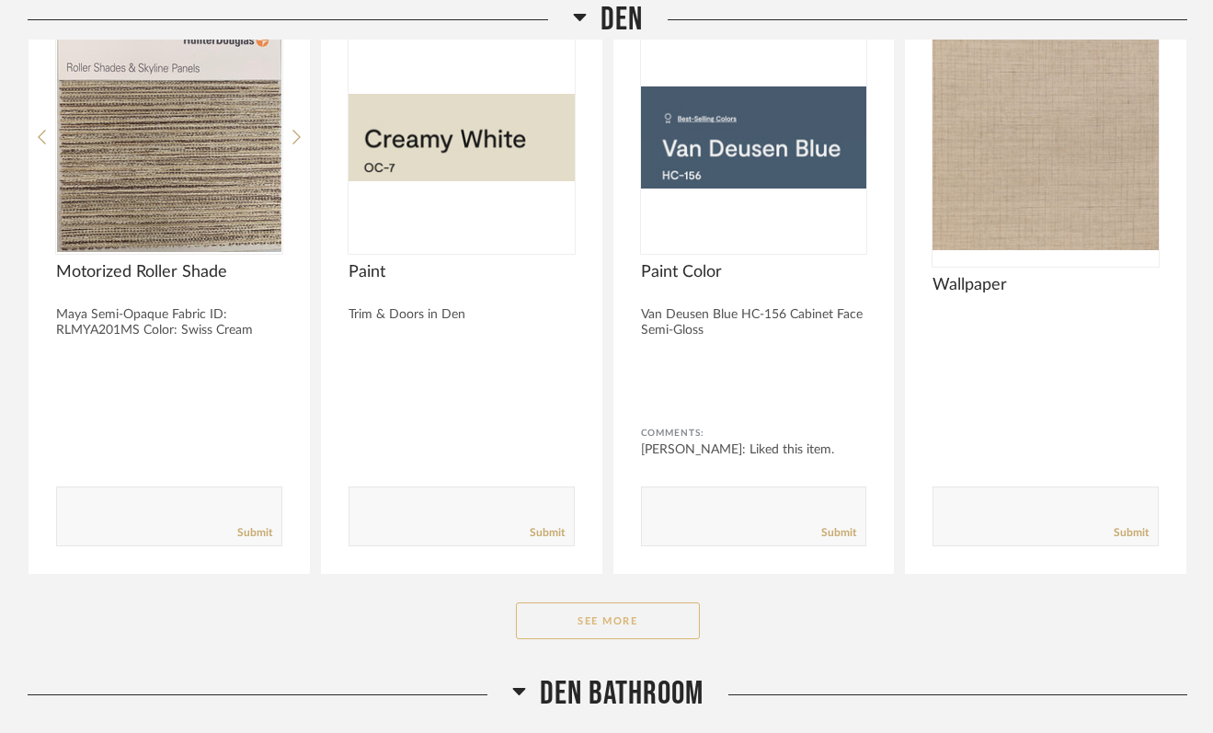
click at [613, 602] on button "See More" at bounding box center [608, 620] width 184 height 37
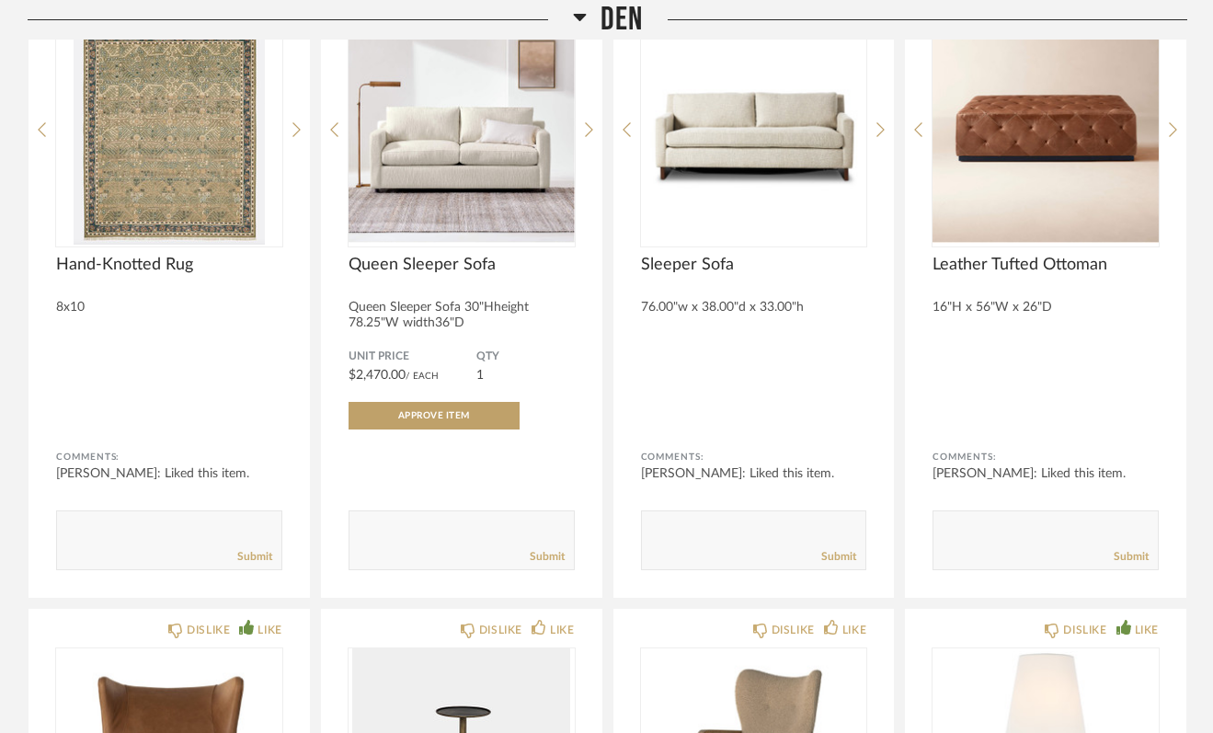
scroll to position [10297, 0]
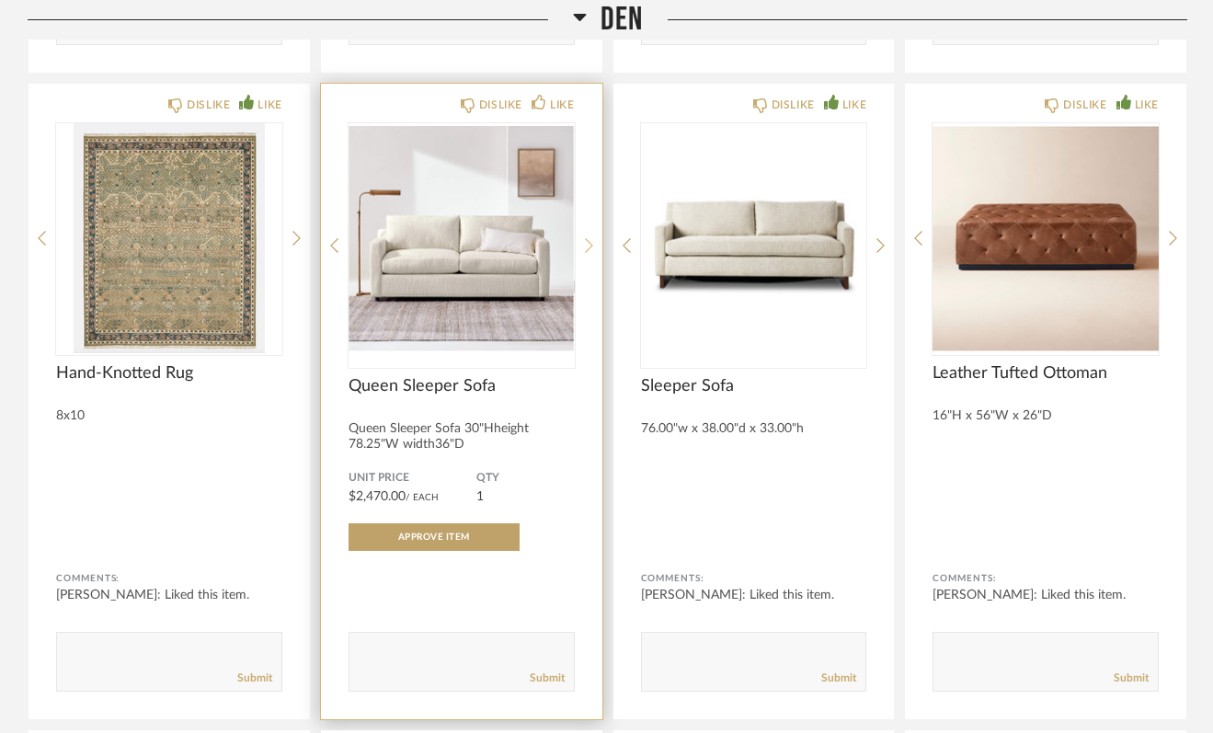
click at [588, 237] on icon at bounding box center [589, 245] width 8 height 17
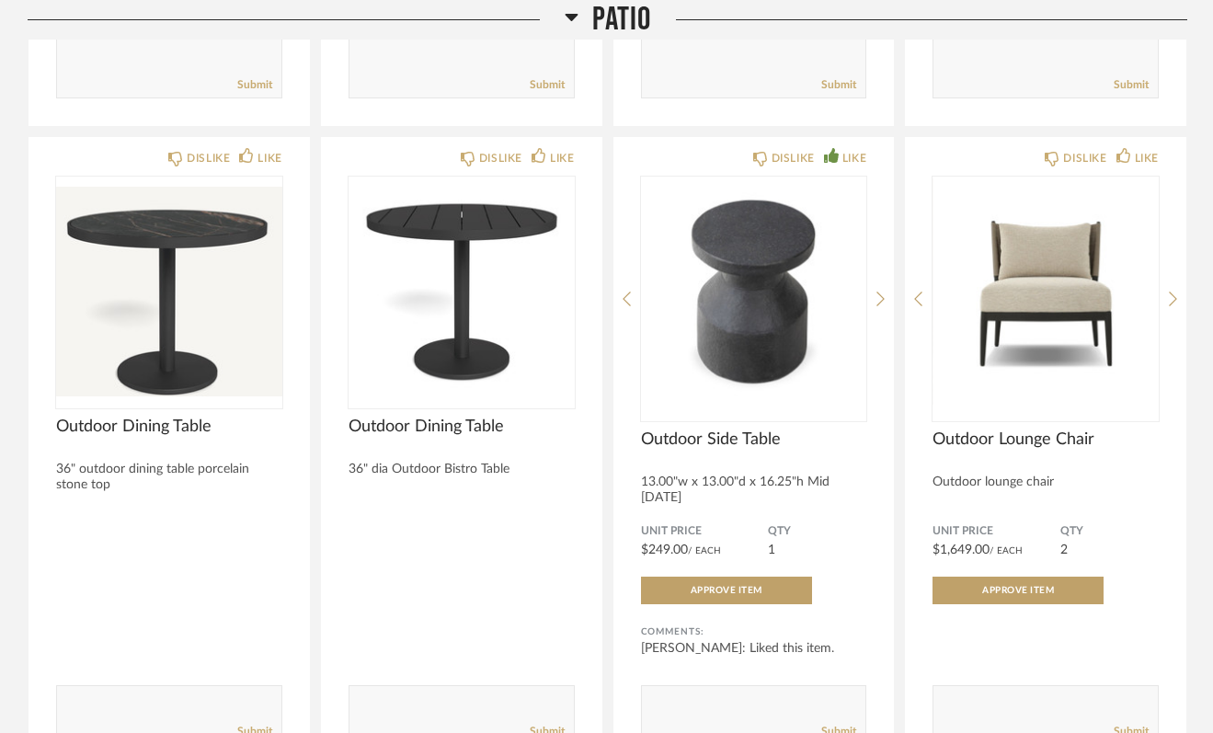
scroll to position [13562, 0]
